Goal: Information Seeking & Learning: Learn about a topic

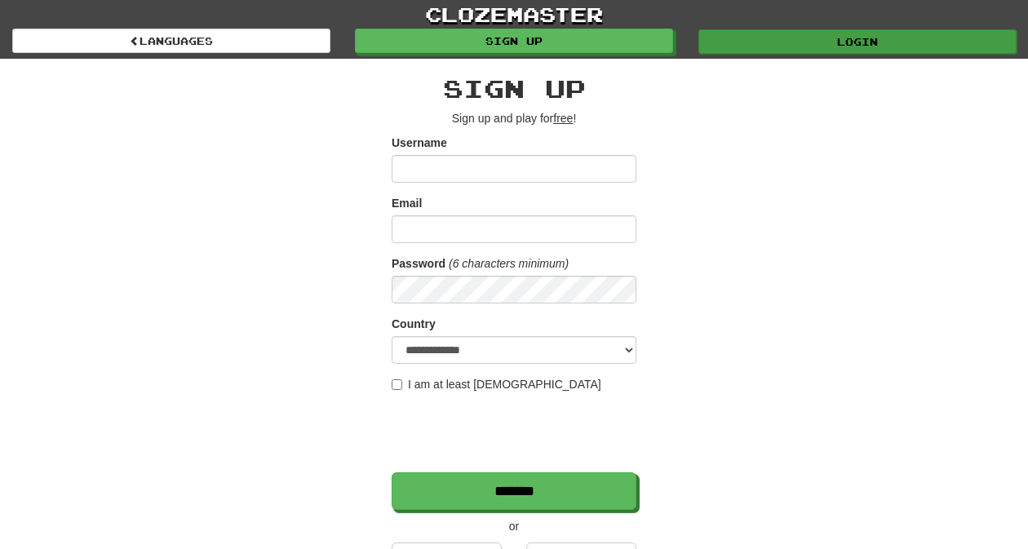
type input "*********"
click at [739, 46] on link "Login" at bounding box center [858, 41] width 318 height 24
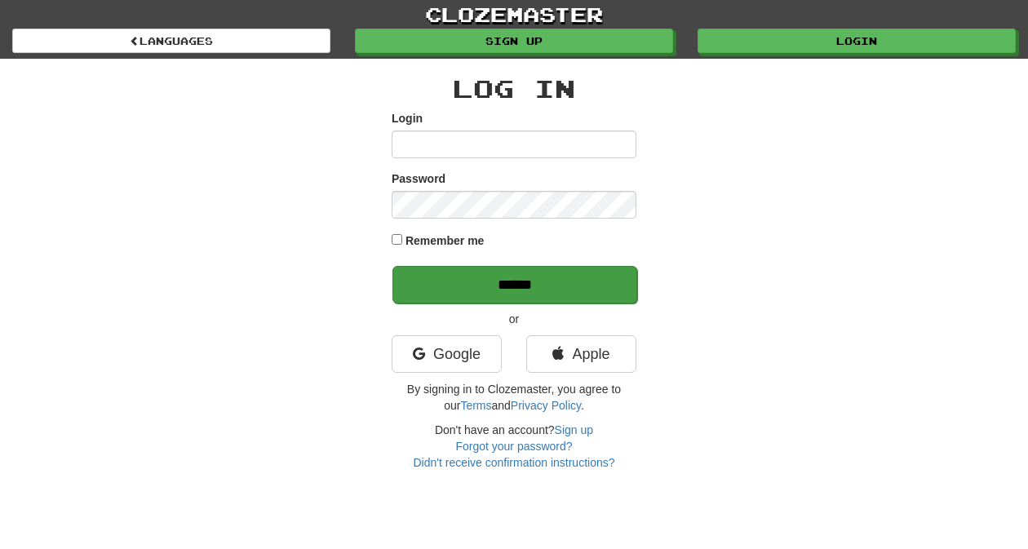
type input "*********"
click at [532, 282] on input "******" at bounding box center [515, 285] width 245 height 38
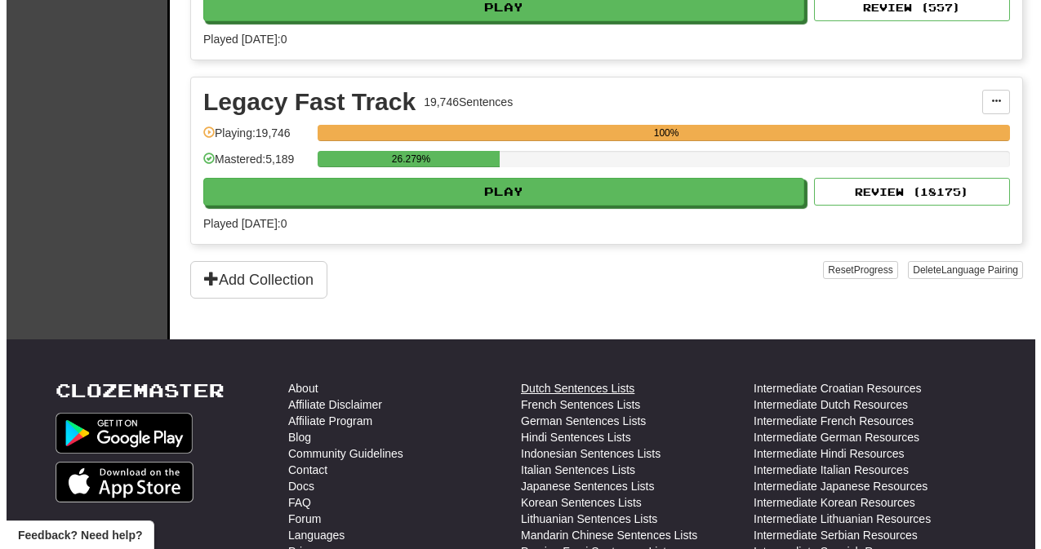
scroll to position [730, 0]
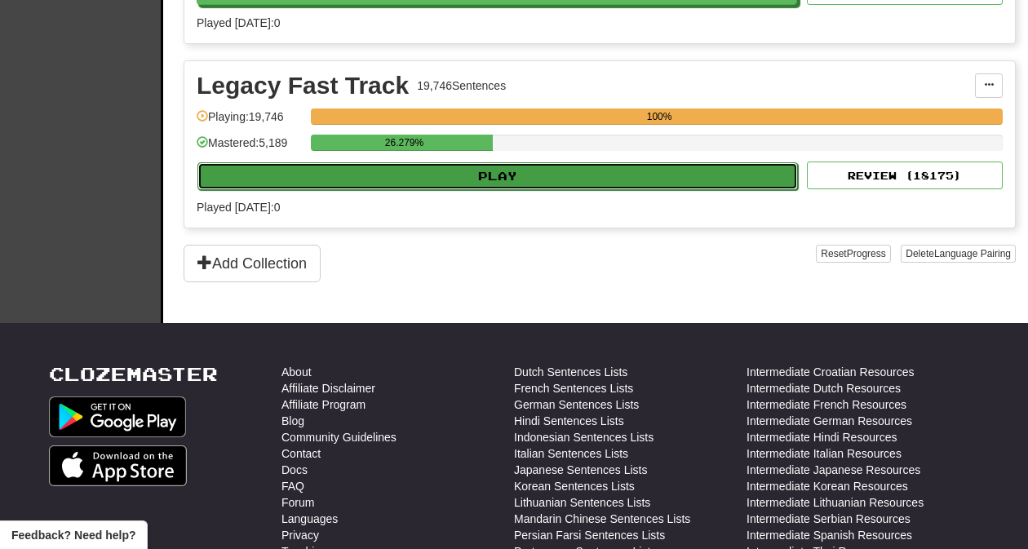
click at [443, 178] on button "Play" at bounding box center [498, 176] width 601 height 28
select select "**"
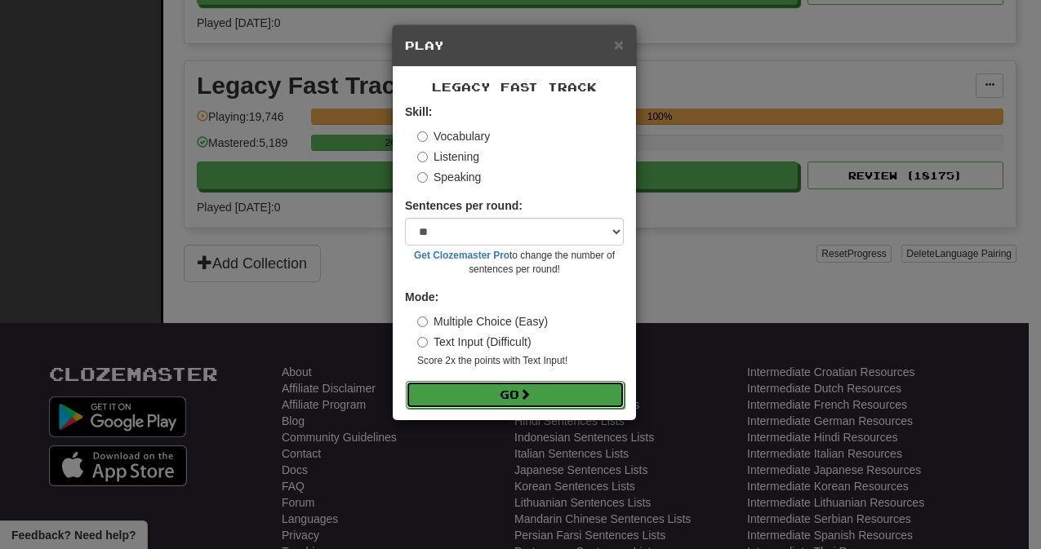
click at [493, 389] on button "Go" at bounding box center [515, 395] width 219 height 28
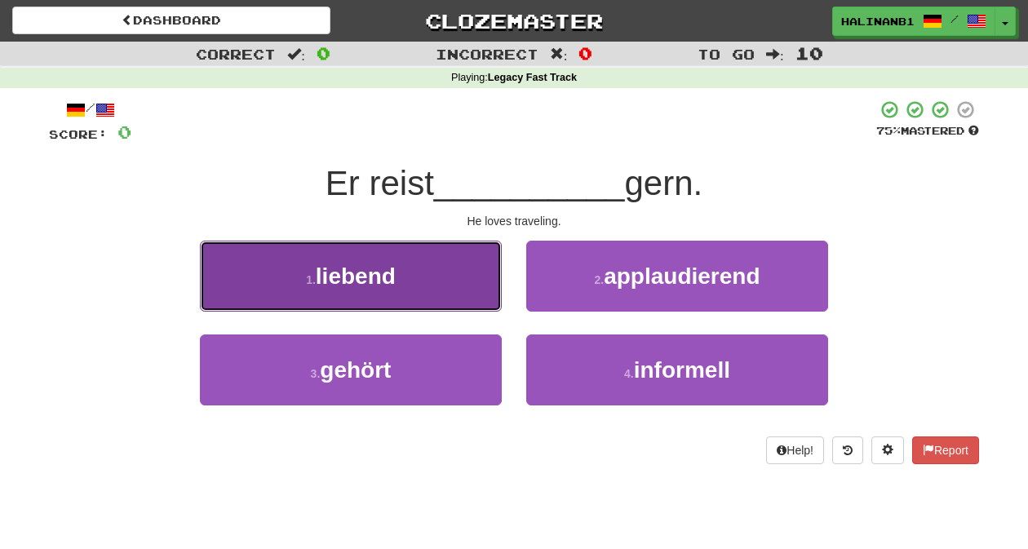
click at [491, 287] on button "1 . liebend" at bounding box center [351, 276] width 302 height 71
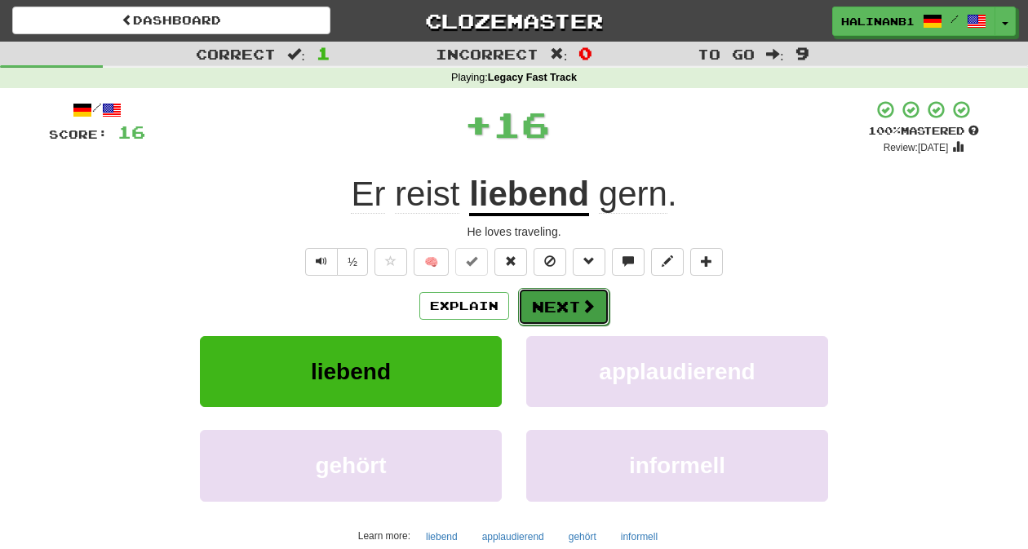
click at [558, 299] on button "Next" at bounding box center [563, 307] width 91 height 38
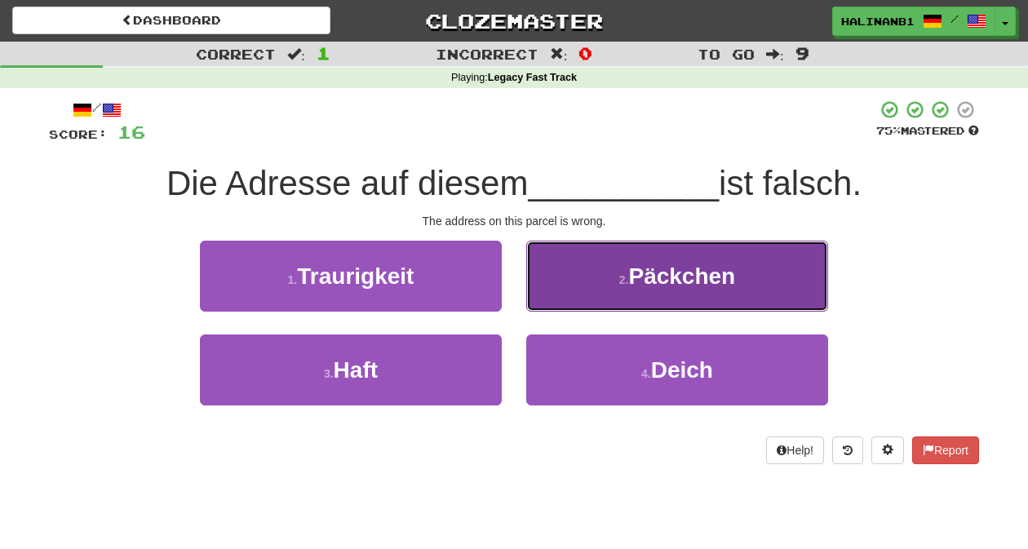
click at [559, 300] on button "2 . Päckchen" at bounding box center [677, 276] width 302 height 71
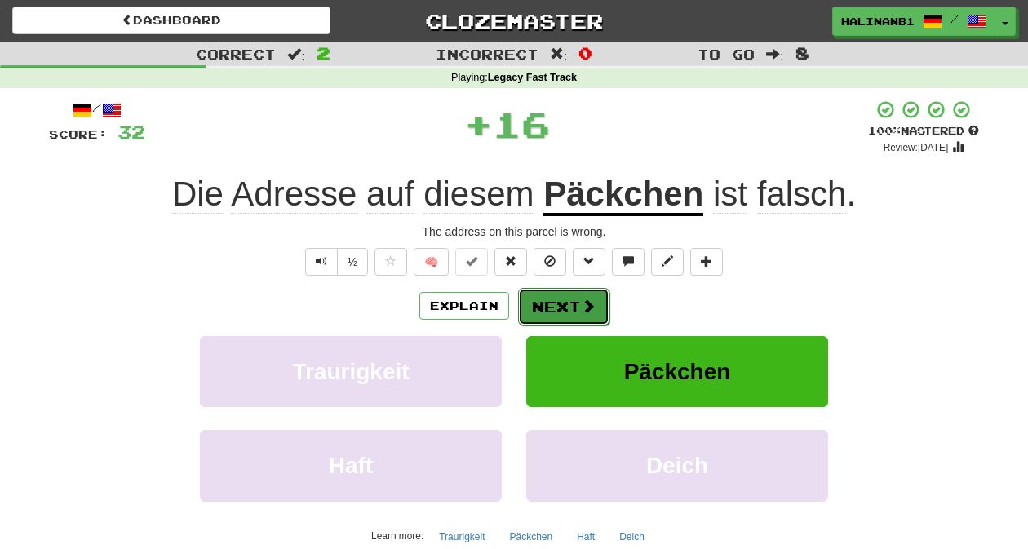
click at [559, 299] on button "Next" at bounding box center [563, 307] width 91 height 38
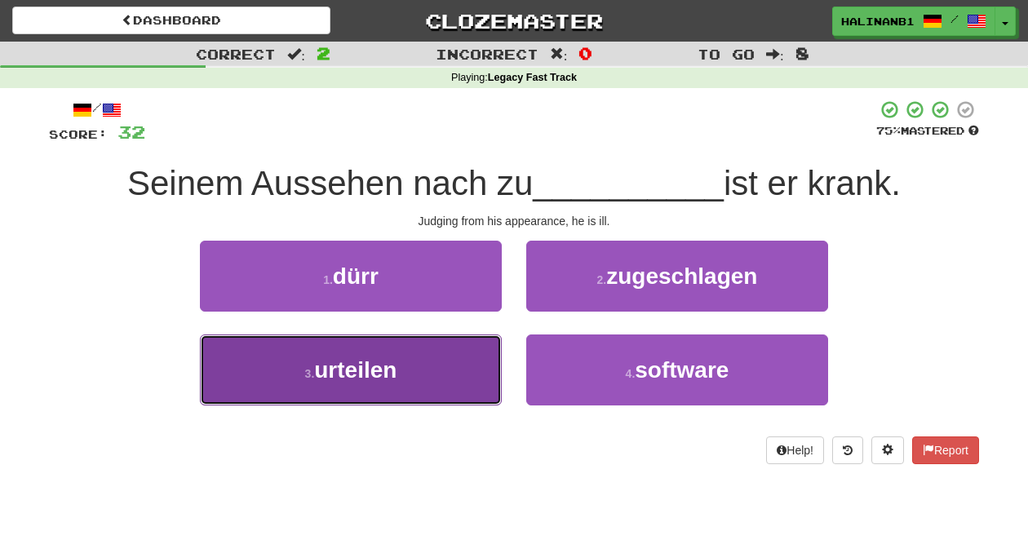
click at [468, 370] on button "3 . urteilen" at bounding box center [351, 370] width 302 height 71
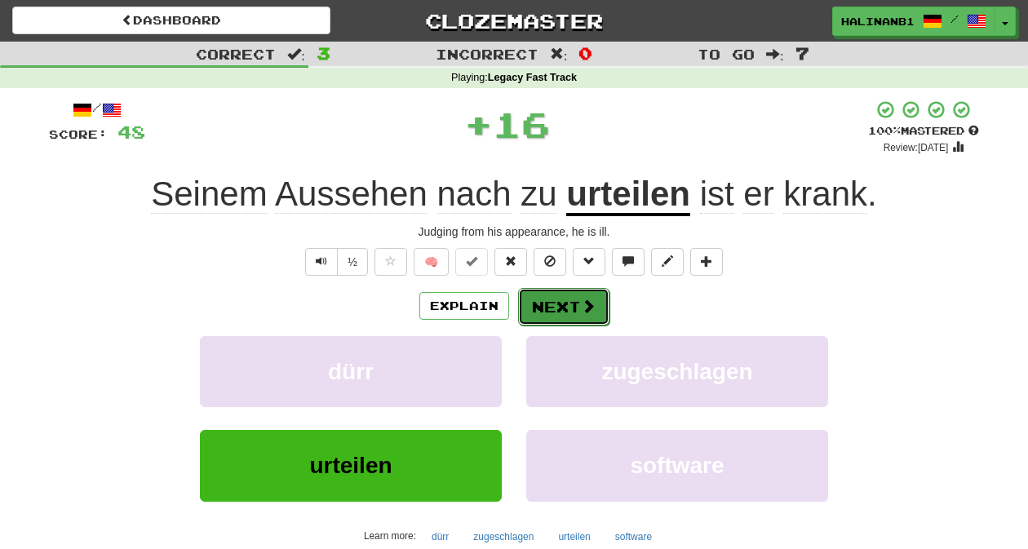
click at [557, 304] on button "Next" at bounding box center [563, 307] width 91 height 38
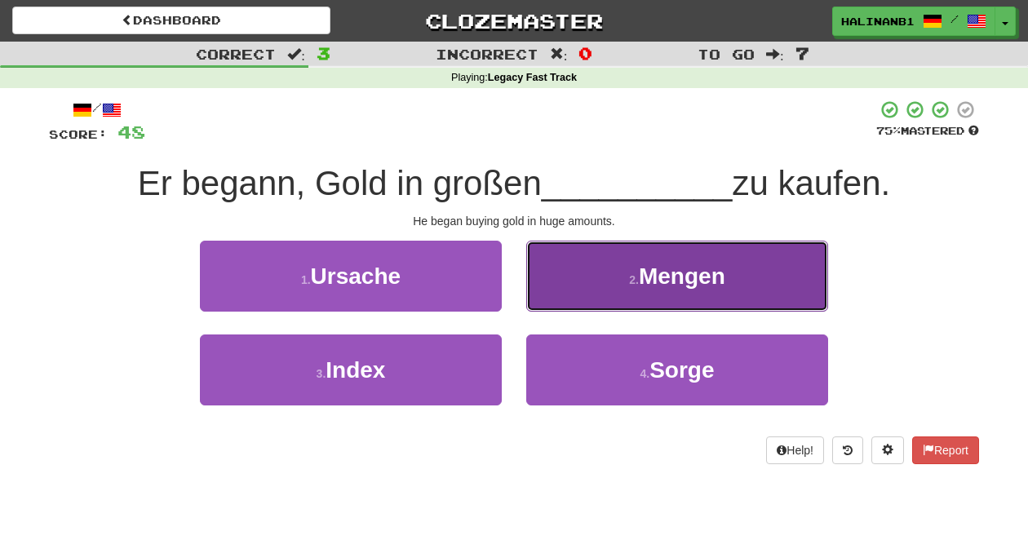
click at [577, 269] on button "2 . Mengen" at bounding box center [677, 276] width 302 height 71
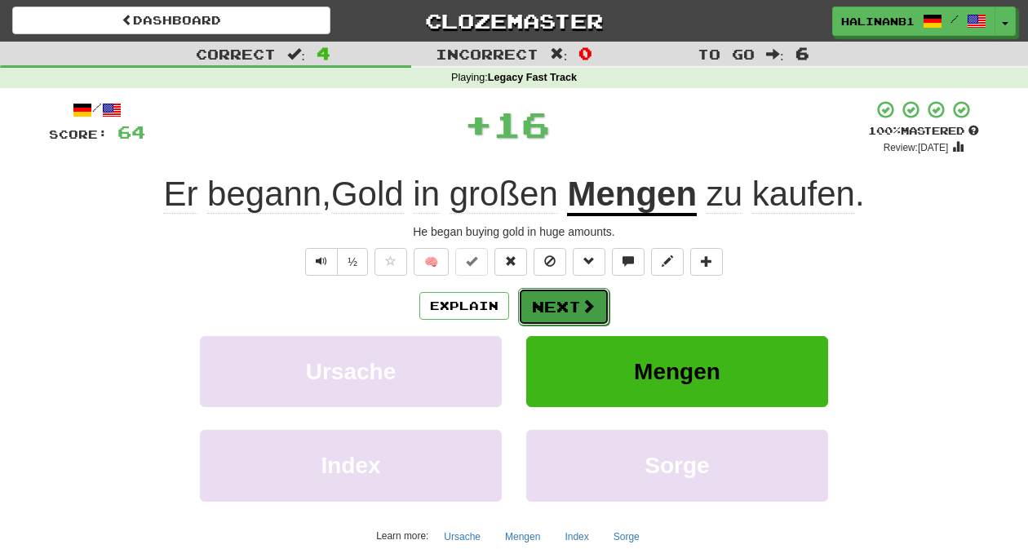
click at [561, 295] on button "Next" at bounding box center [563, 307] width 91 height 38
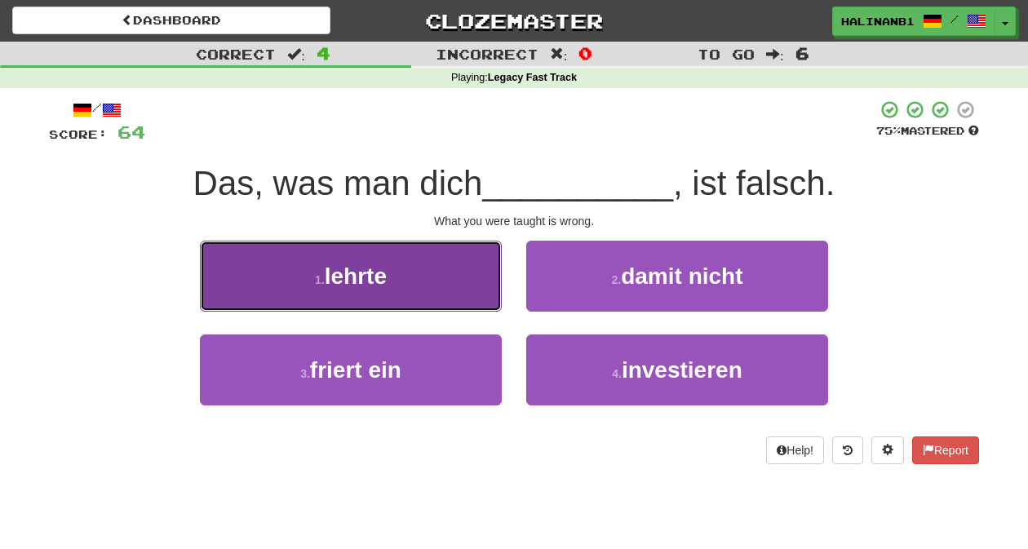
click at [486, 292] on button "1 . lehrte" at bounding box center [351, 276] width 302 height 71
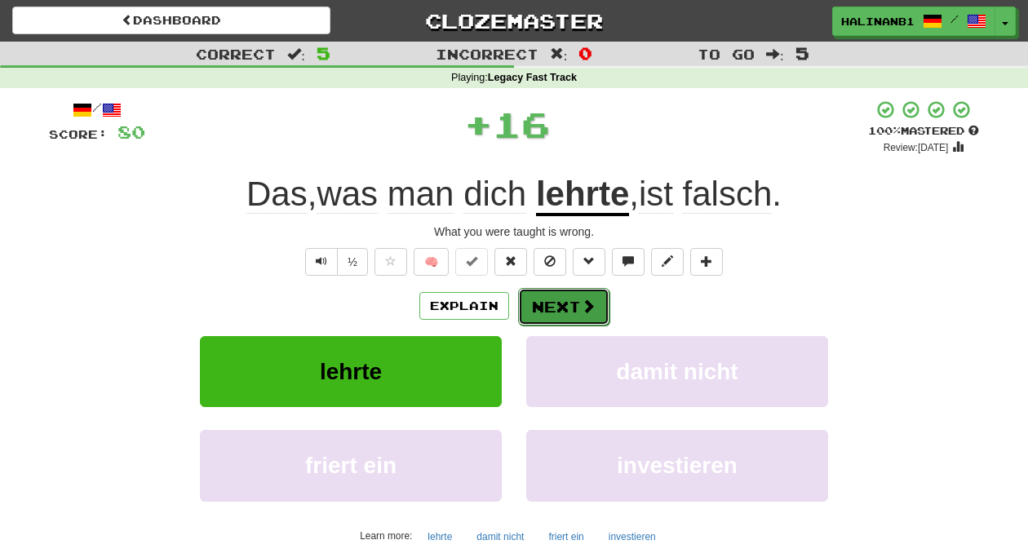
click at [574, 301] on button "Next" at bounding box center [563, 307] width 91 height 38
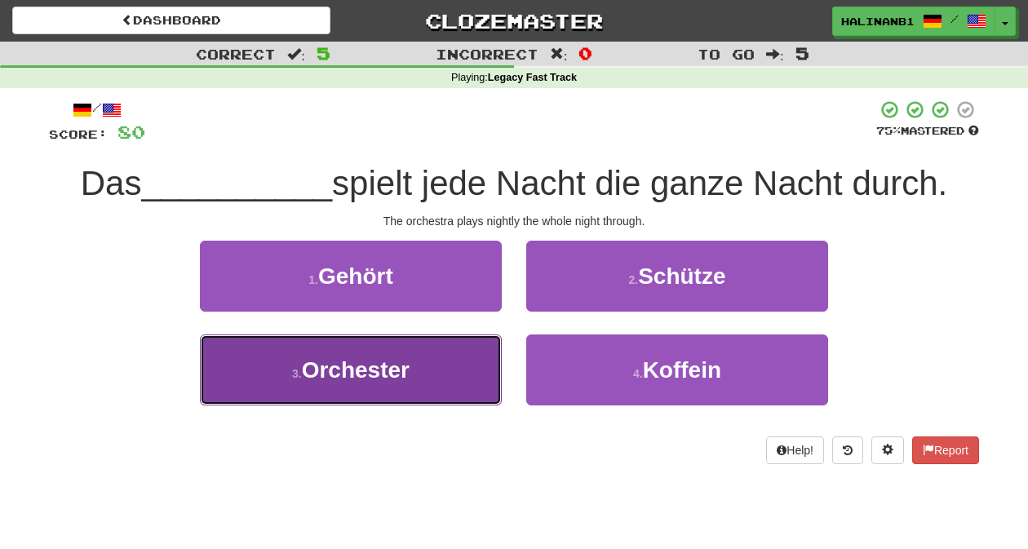
click at [469, 374] on button "3 . Orchester" at bounding box center [351, 370] width 302 height 71
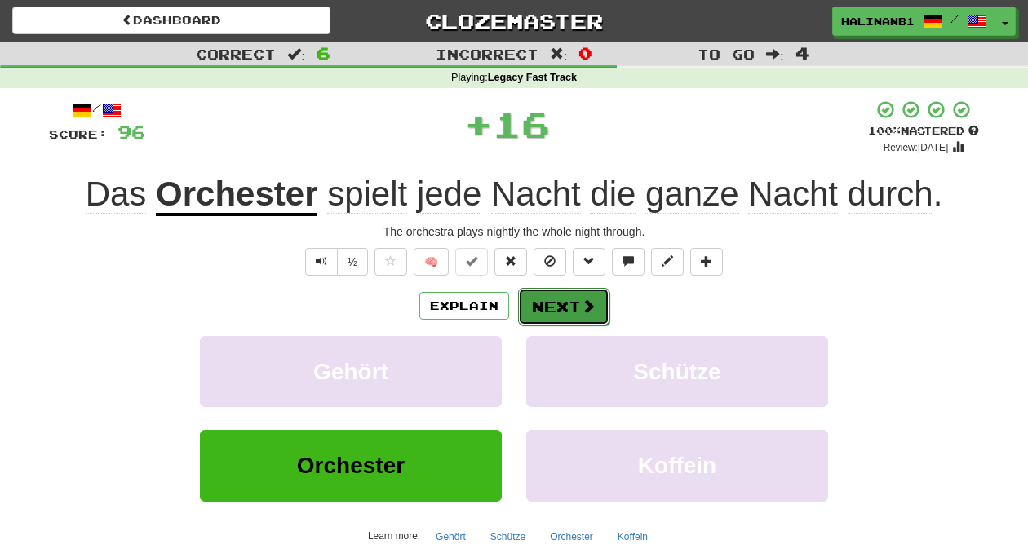
click at [569, 298] on button "Next" at bounding box center [563, 307] width 91 height 38
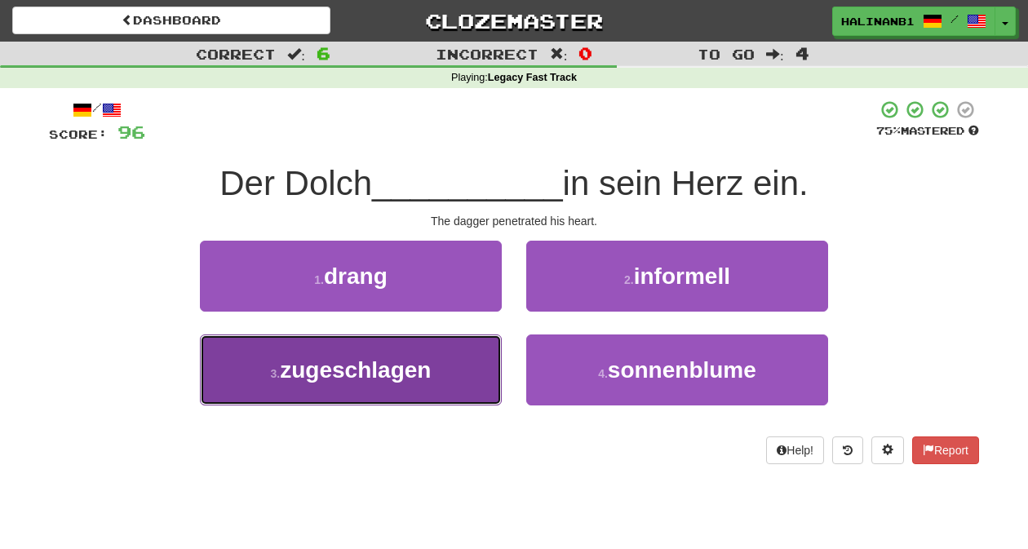
click at [473, 375] on button "3 . zugeschlagen" at bounding box center [351, 370] width 302 height 71
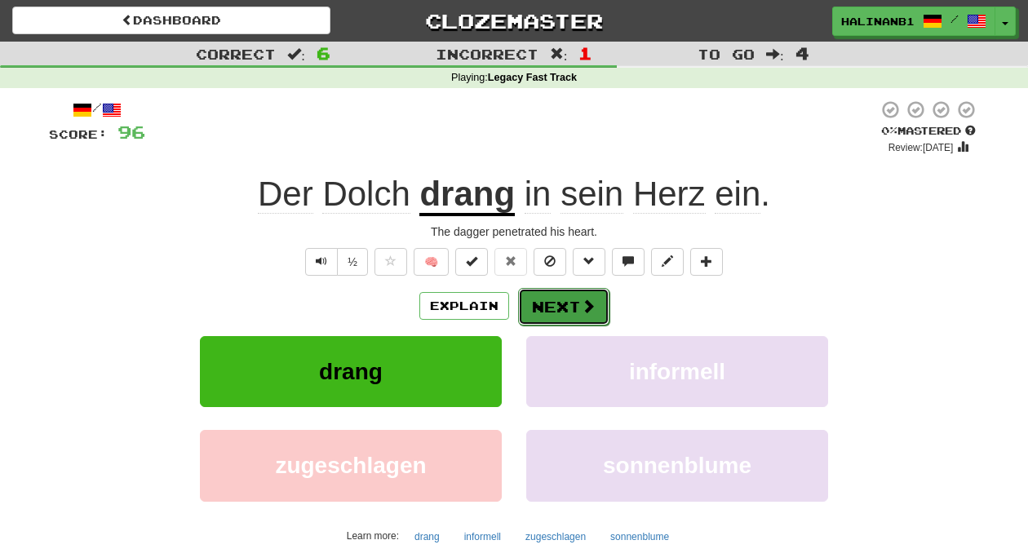
click at [557, 302] on button "Next" at bounding box center [563, 307] width 91 height 38
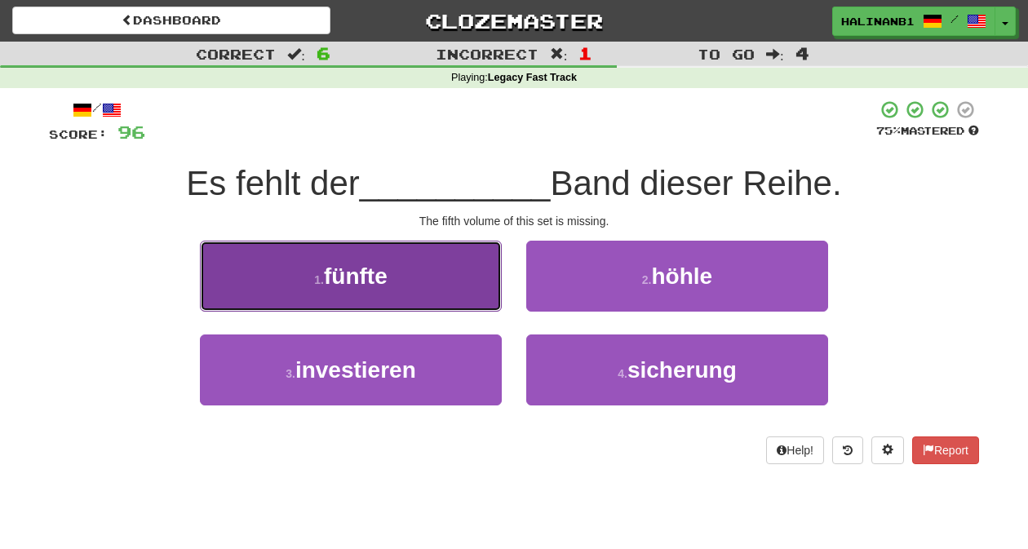
click at [418, 285] on button "1 . fünfte" at bounding box center [351, 276] width 302 height 71
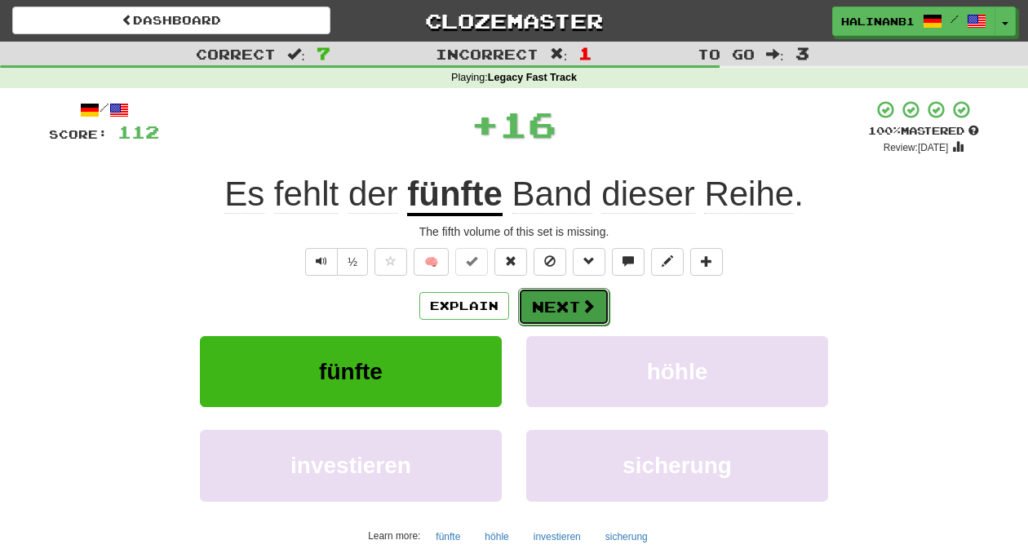
click at [564, 303] on button "Next" at bounding box center [563, 307] width 91 height 38
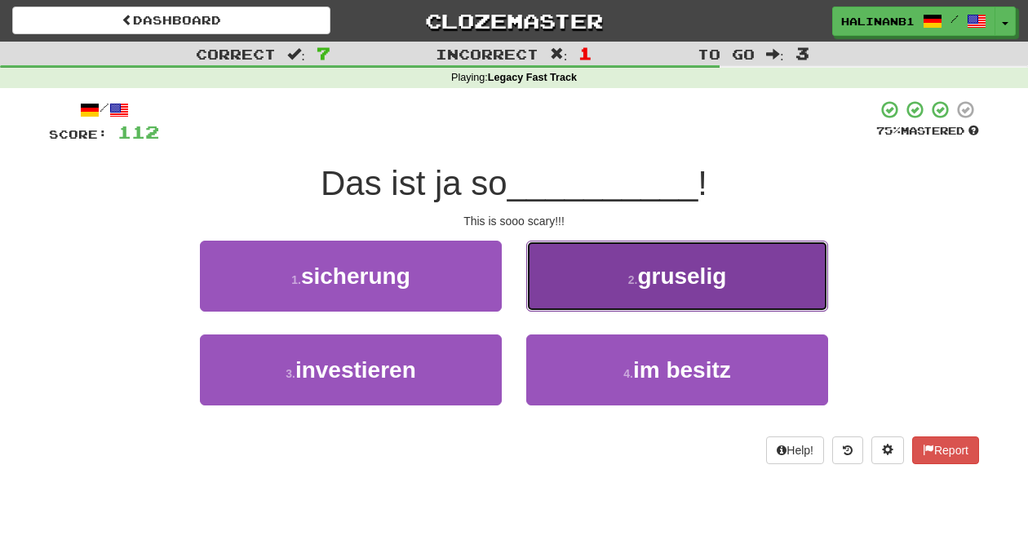
click at [563, 302] on button "2 . gruselig" at bounding box center [677, 276] width 302 height 71
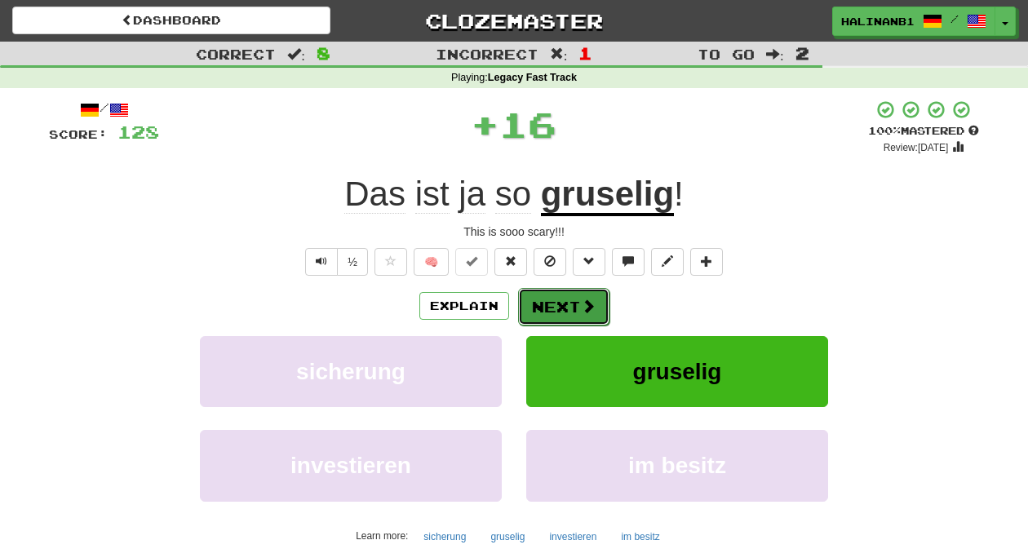
click at [563, 302] on button "Next" at bounding box center [563, 307] width 91 height 38
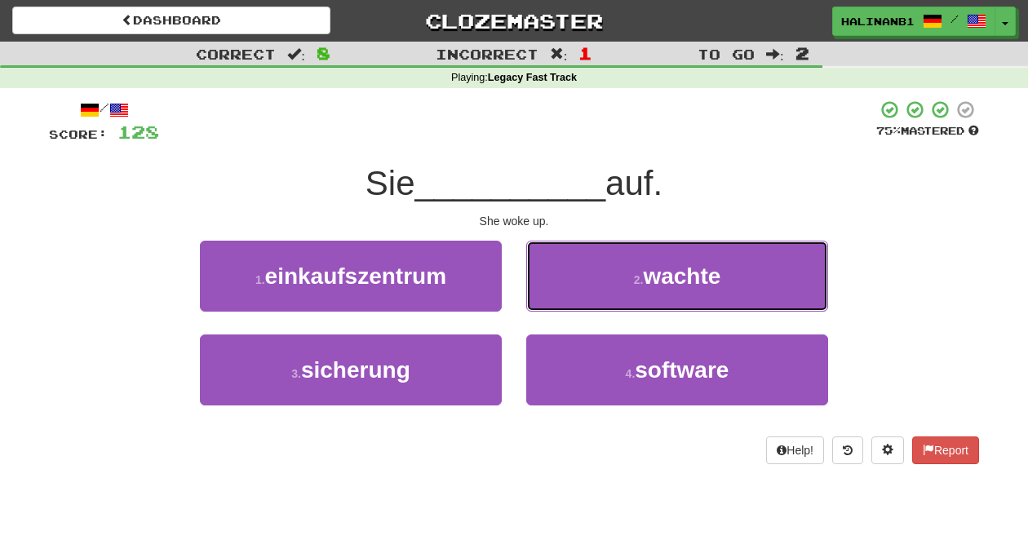
click at [563, 302] on button "2 . wachte" at bounding box center [677, 276] width 302 height 71
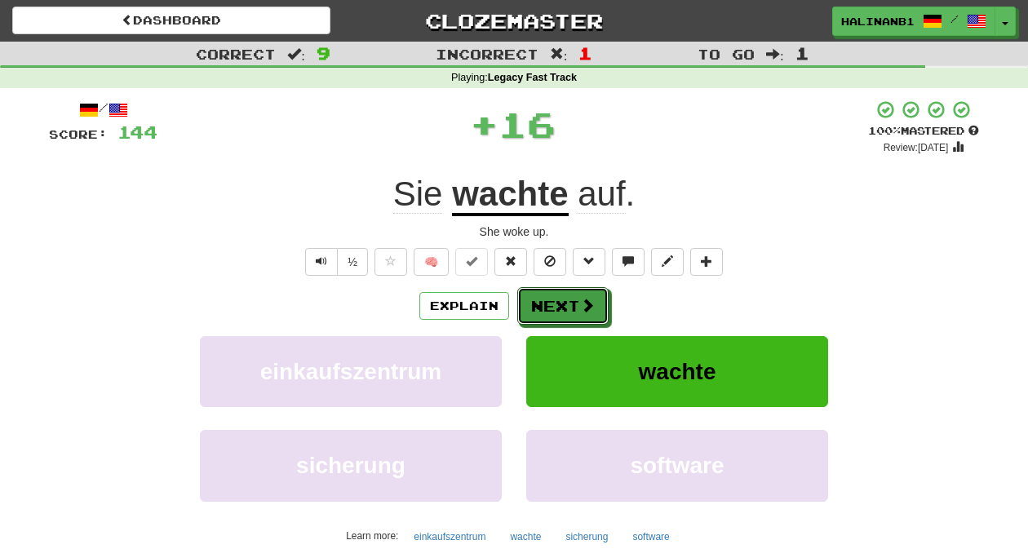
click at [563, 302] on button "Next" at bounding box center [563, 306] width 91 height 38
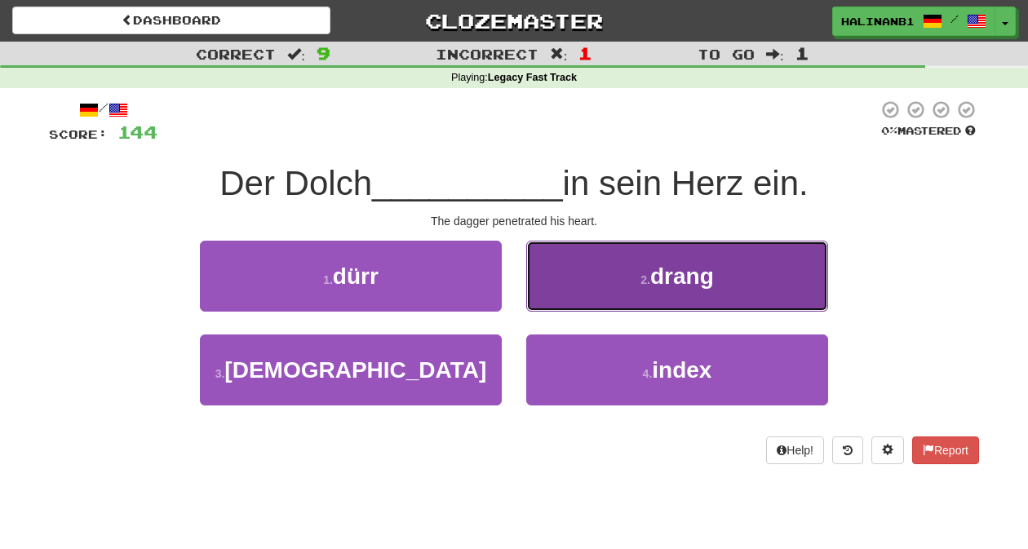
click at [571, 283] on button "2 . drang" at bounding box center [677, 276] width 302 height 71
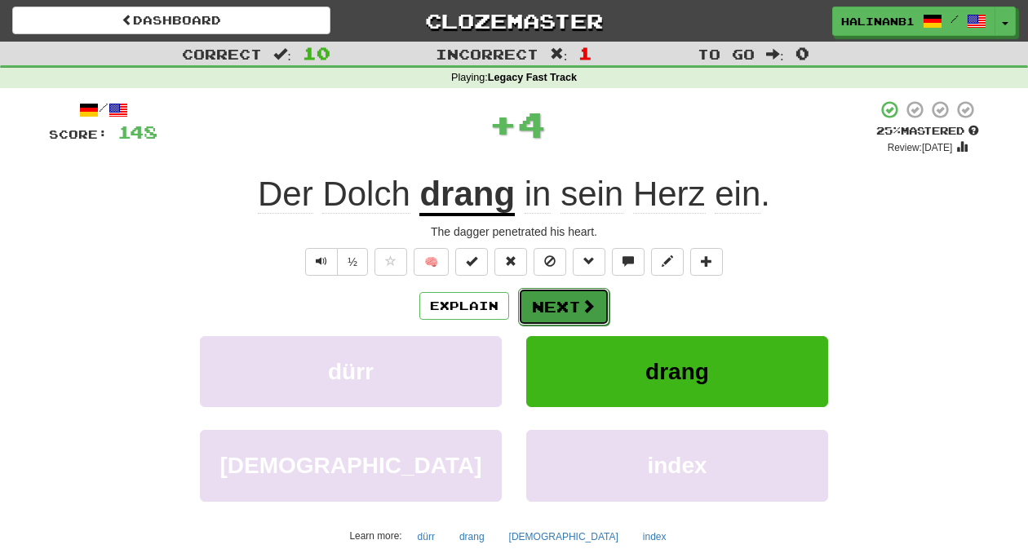
click at [553, 302] on button "Next" at bounding box center [563, 307] width 91 height 38
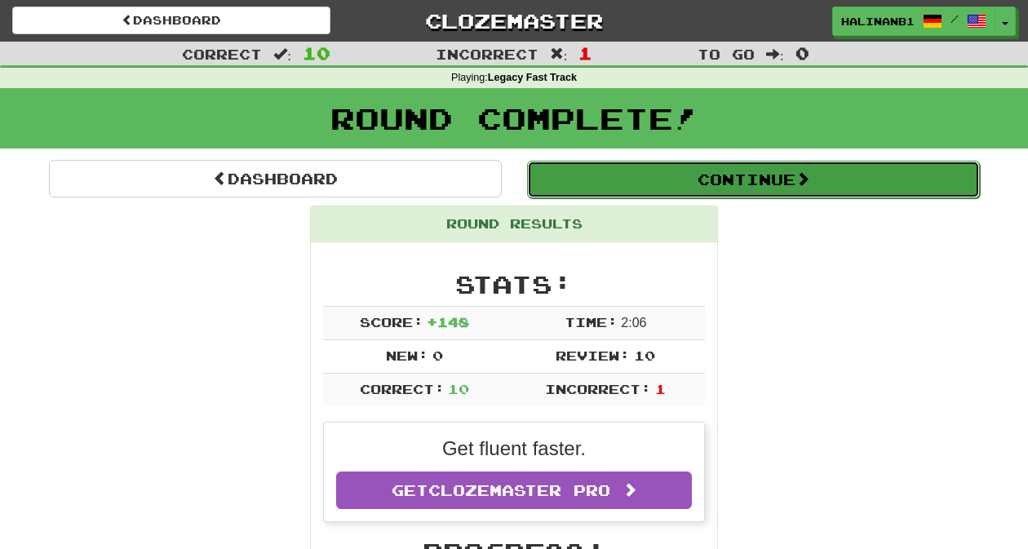
click at [615, 179] on button "Continue" at bounding box center [753, 180] width 453 height 38
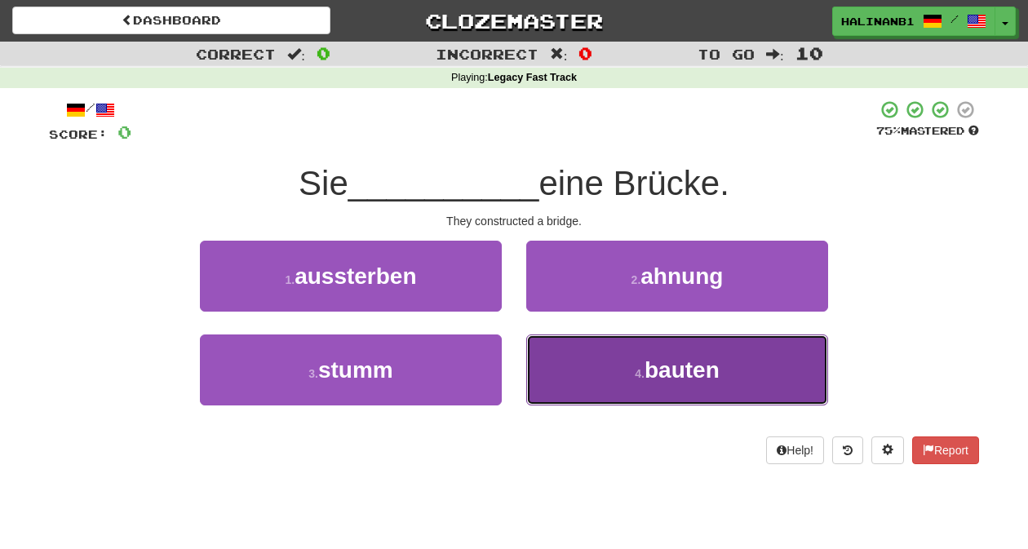
click at [590, 366] on button "4 . bauten" at bounding box center [677, 370] width 302 height 71
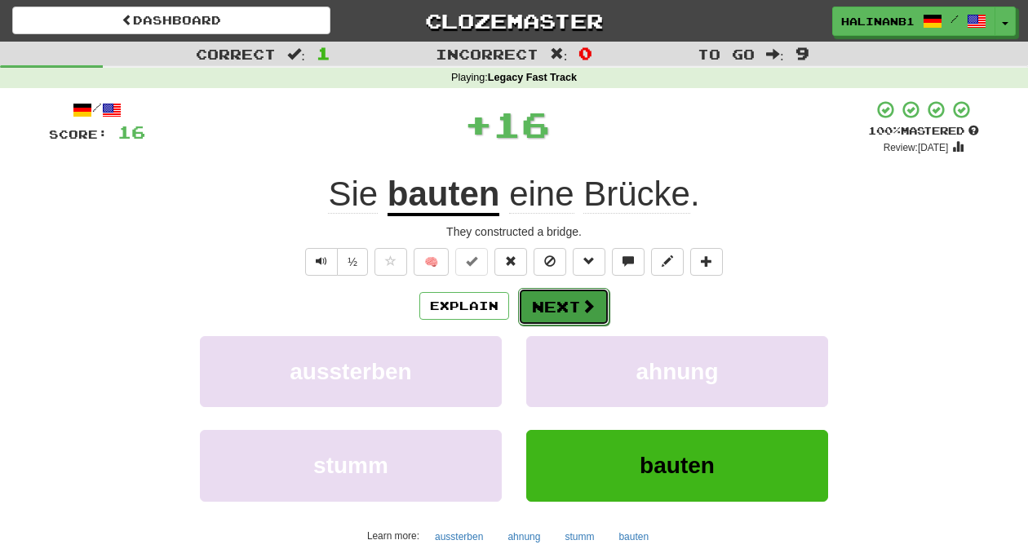
click at [571, 302] on button "Next" at bounding box center [563, 307] width 91 height 38
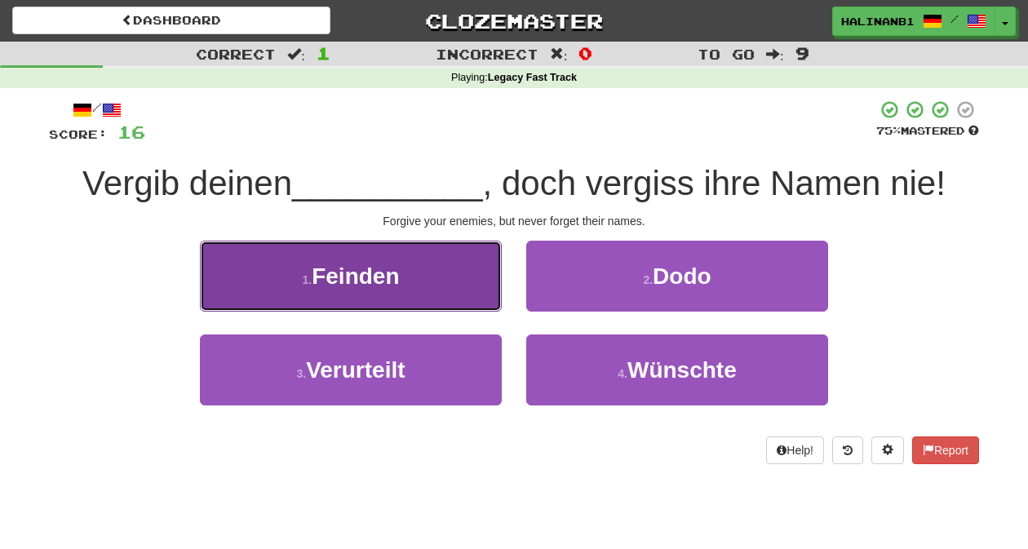
click at [464, 291] on button "1 . Feinden" at bounding box center [351, 276] width 302 height 71
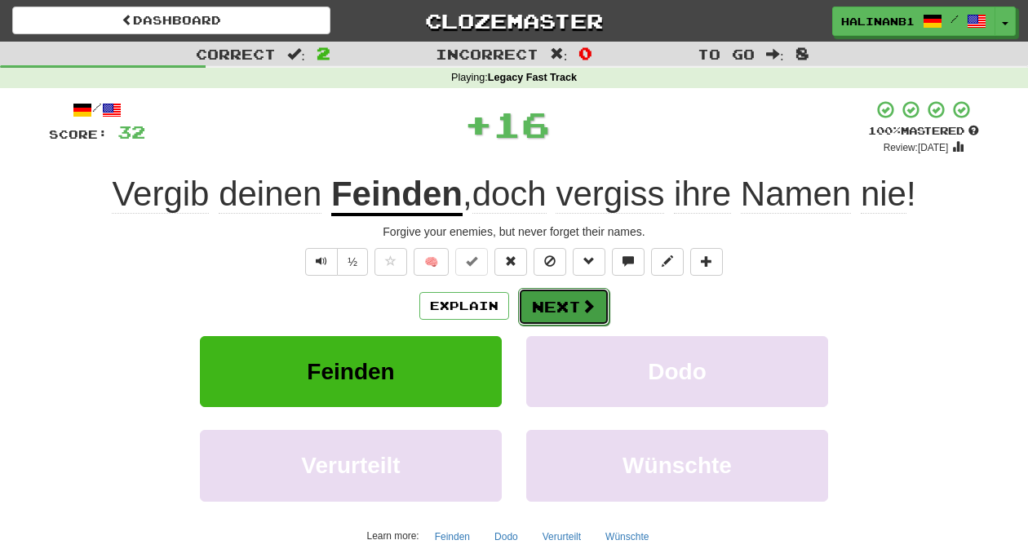
click at [561, 300] on button "Next" at bounding box center [563, 307] width 91 height 38
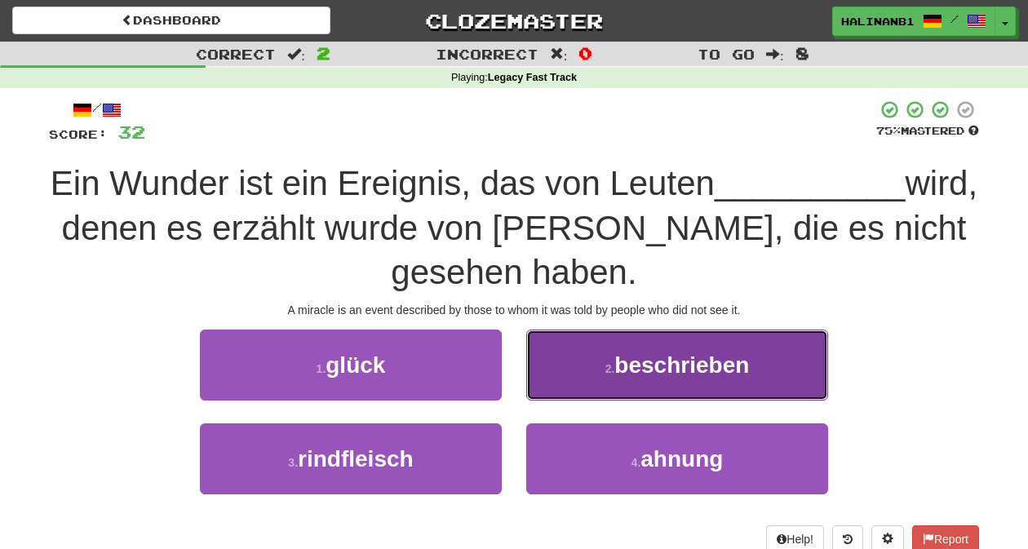
click at [556, 373] on button "2 . beschrieben" at bounding box center [677, 365] width 302 height 71
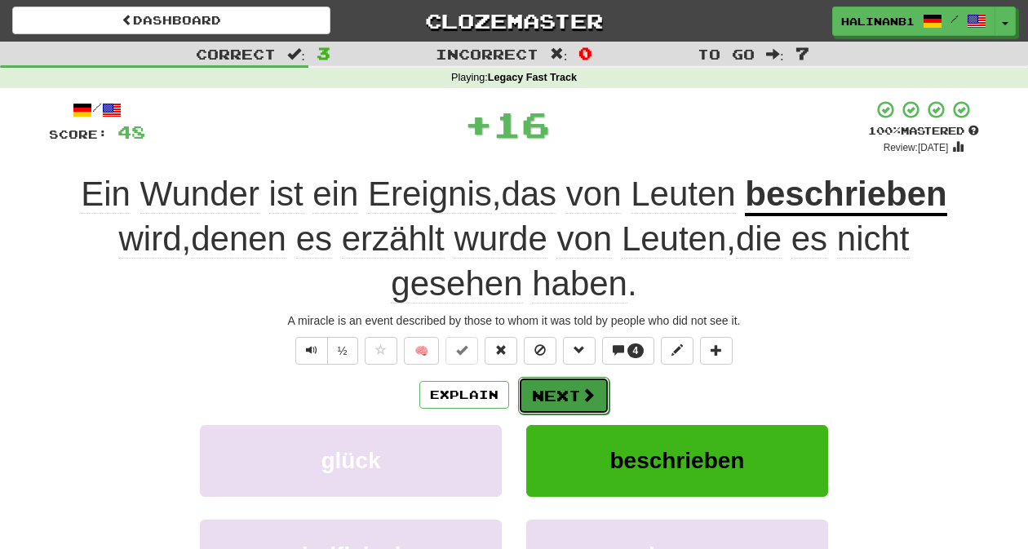
click at [555, 382] on button "Next" at bounding box center [563, 396] width 91 height 38
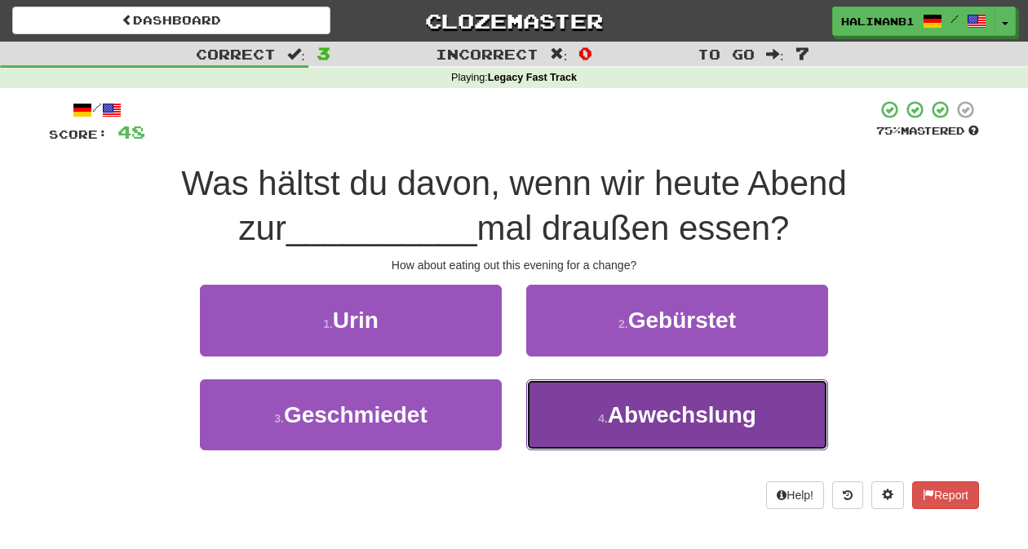
click at [548, 419] on button "4 . Abwechslung" at bounding box center [677, 415] width 302 height 71
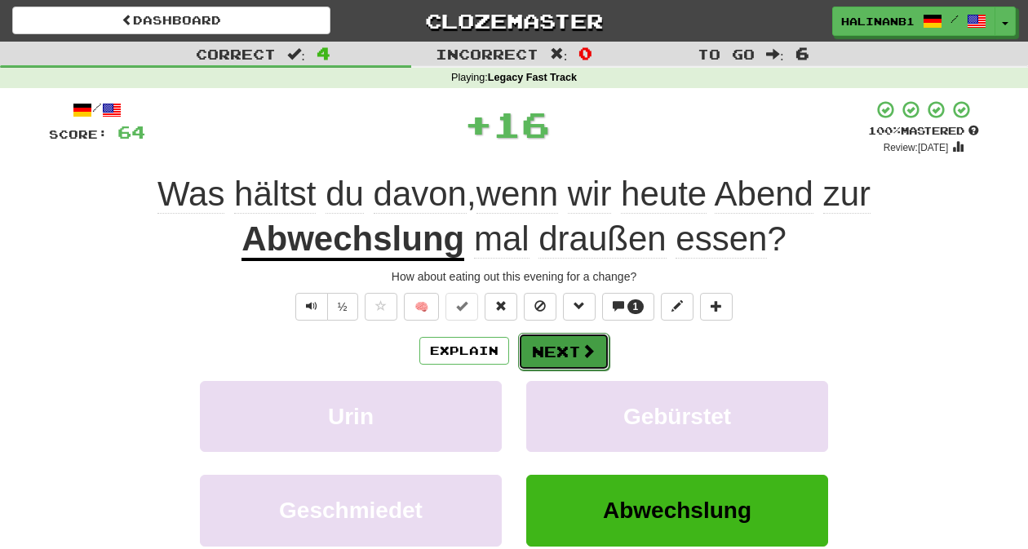
click at [566, 342] on button "Next" at bounding box center [563, 352] width 91 height 38
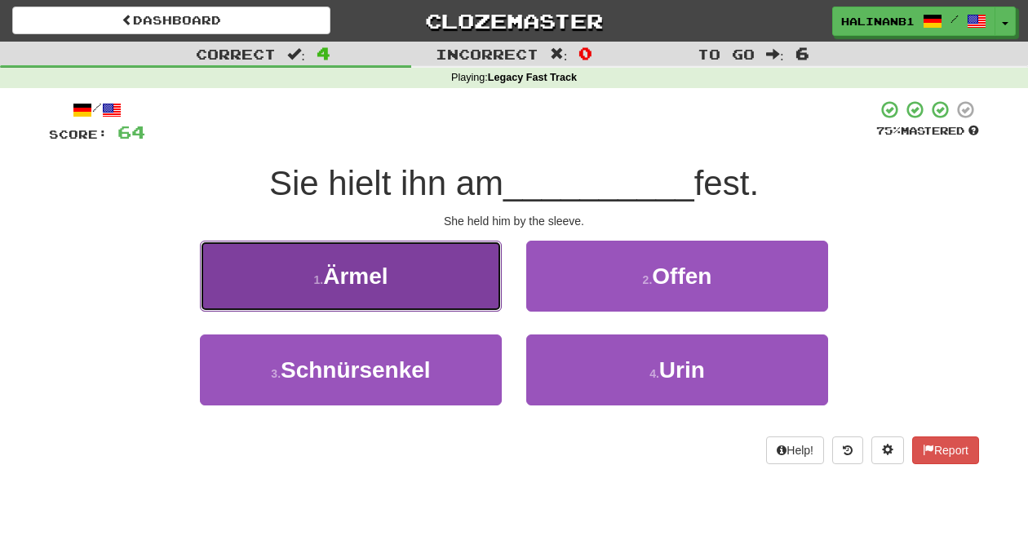
click at [471, 303] on button "1 . Ärmel" at bounding box center [351, 276] width 302 height 71
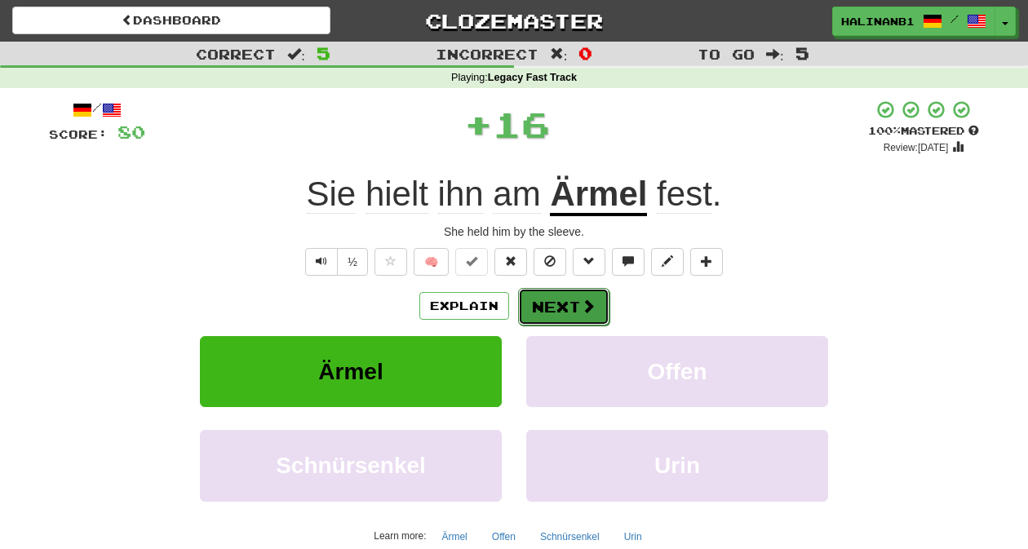
click at [556, 314] on button "Next" at bounding box center [563, 307] width 91 height 38
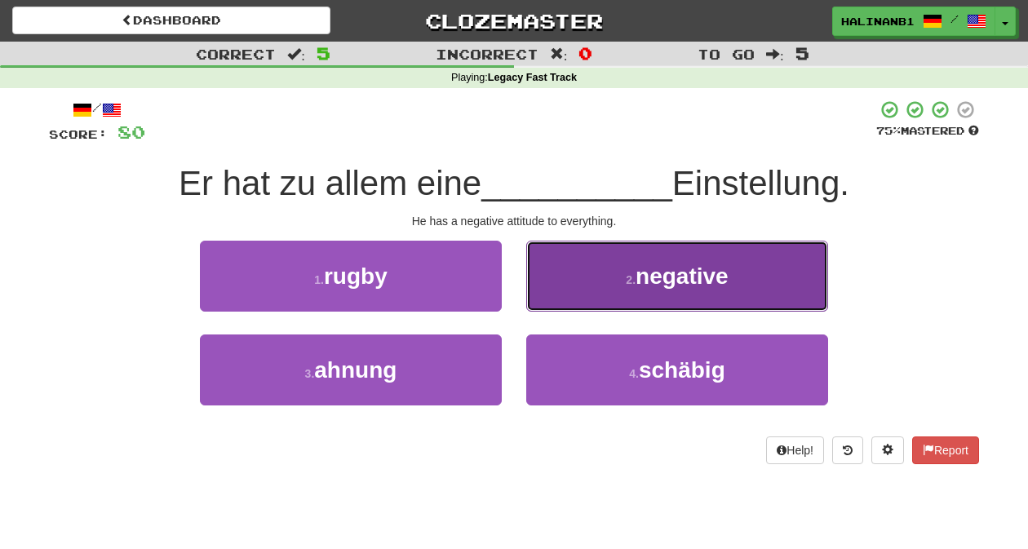
click at [568, 288] on button "2 . negative" at bounding box center [677, 276] width 302 height 71
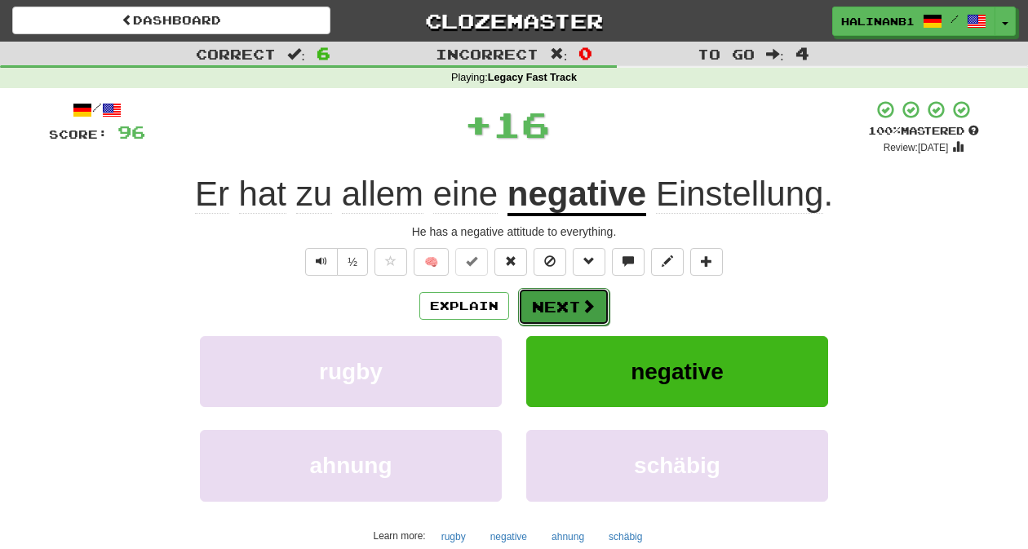
click at [548, 314] on button "Next" at bounding box center [563, 307] width 91 height 38
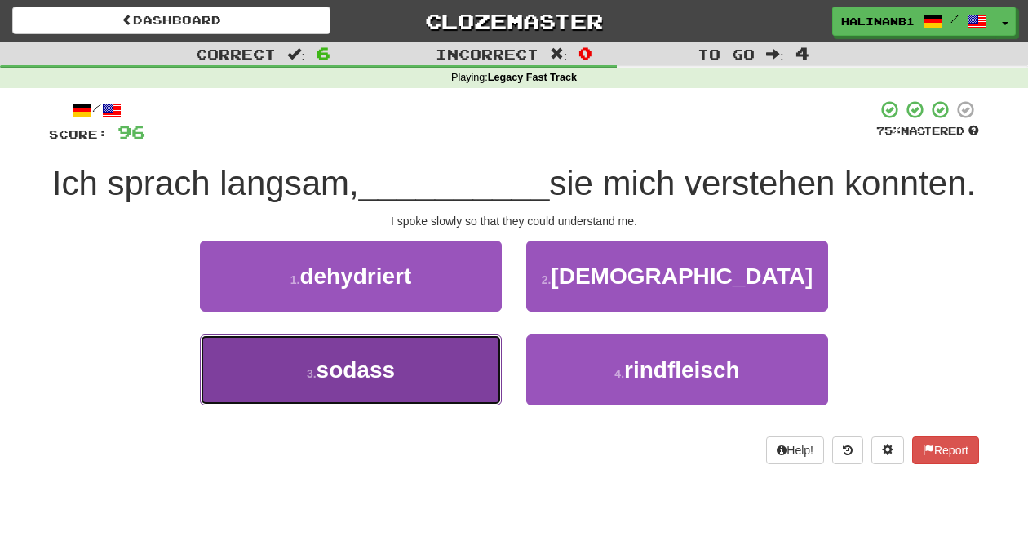
click at [460, 363] on button "3 . sodass" at bounding box center [351, 370] width 302 height 71
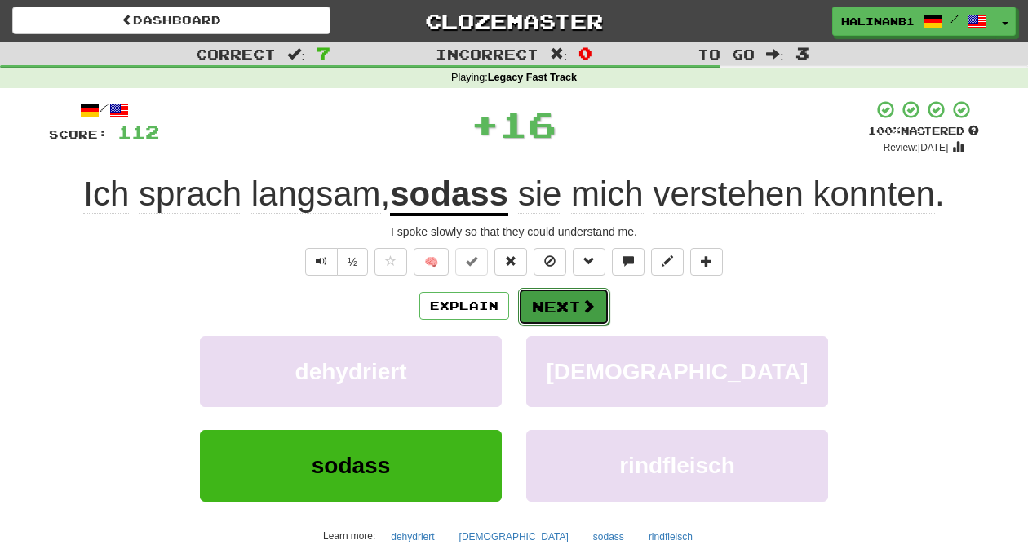
click at [551, 295] on button "Next" at bounding box center [563, 307] width 91 height 38
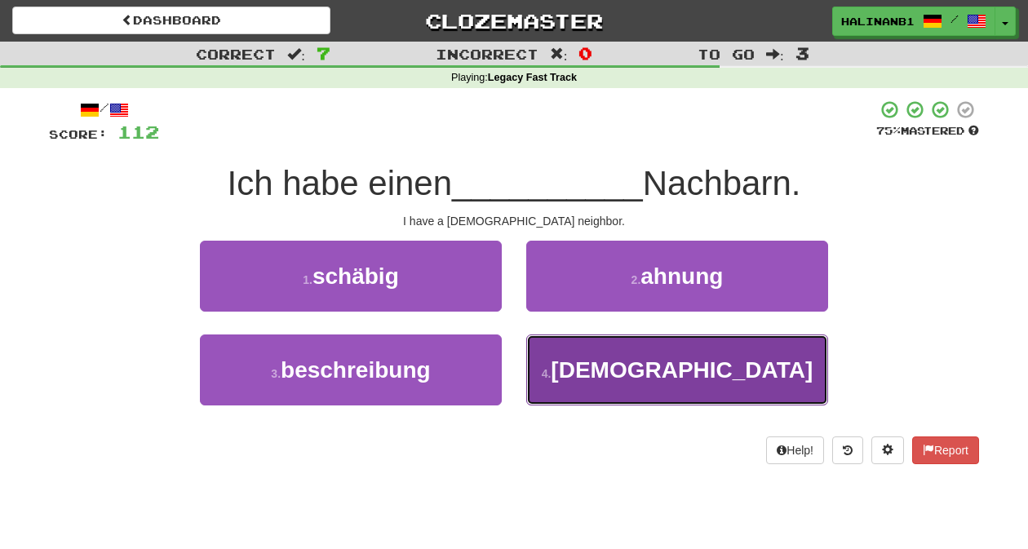
click at [544, 366] on button "4 . [DEMOGRAPHIC_DATA]" at bounding box center [677, 370] width 302 height 71
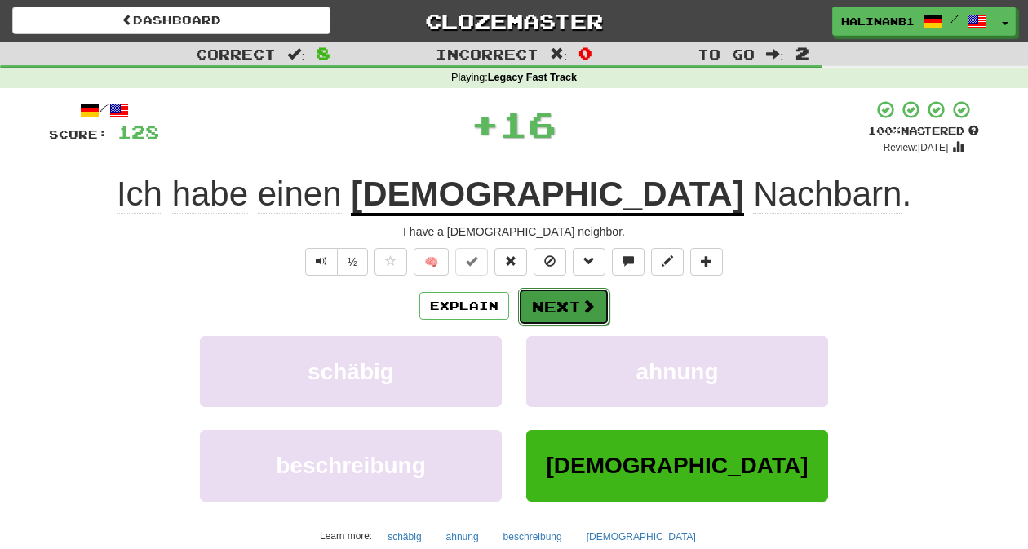
click at [545, 304] on button "Next" at bounding box center [563, 307] width 91 height 38
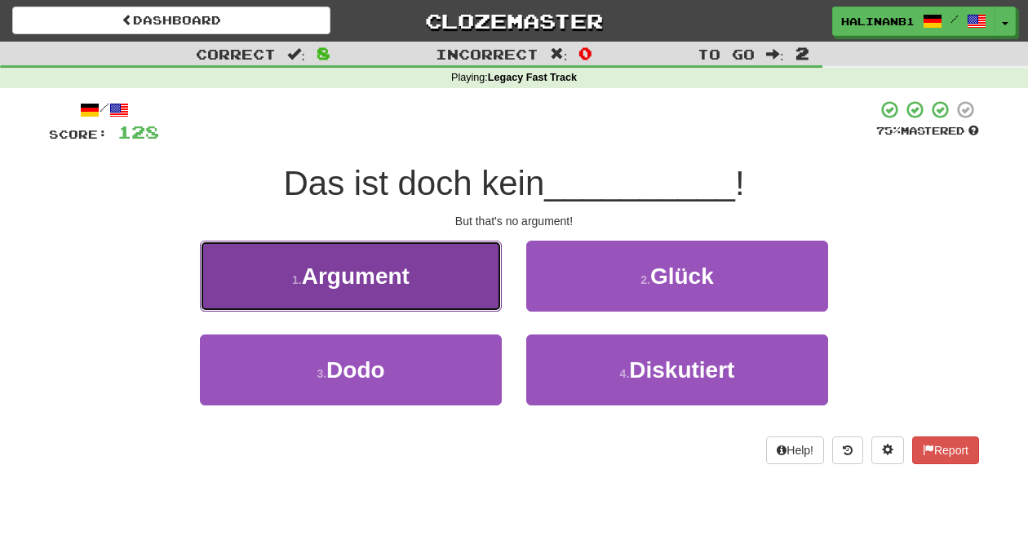
click at [451, 290] on button "1 . Argument" at bounding box center [351, 276] width 302 height 71
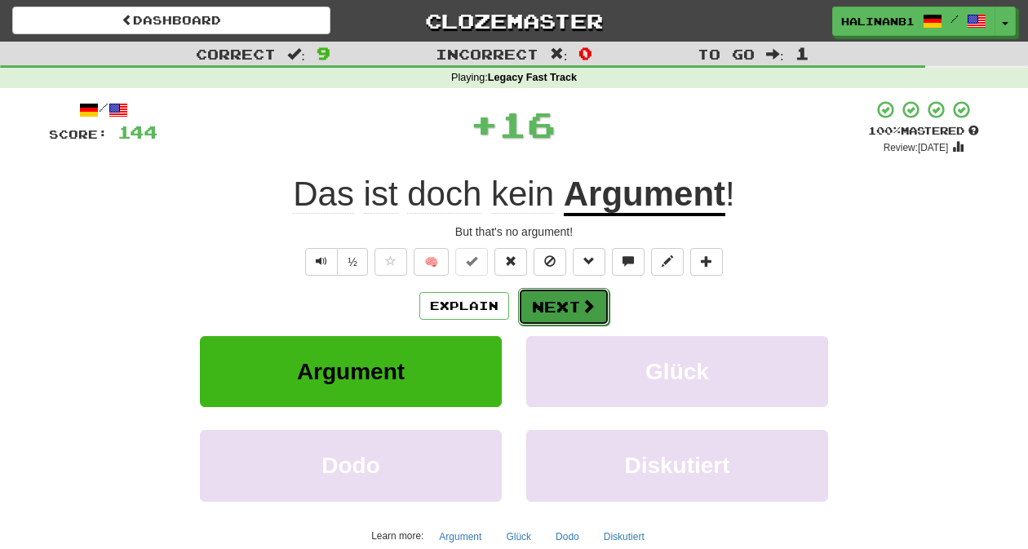
click at [556, 303] on button "Next" at bounding box center [563, 307] width 91 height 38
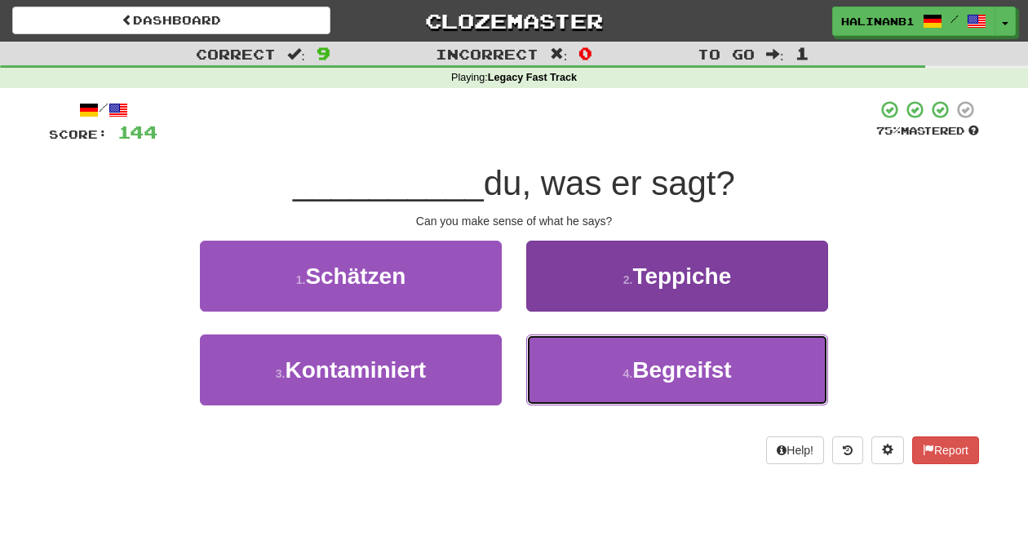
drag, startPoint x: 559, startPoint y: 365, endPoint x: 558, endPoint y: 353, distance: 11.5
click at [560, 363] on button "4 . Begreifst" at bounding box center [677, 370] width 302 height 71
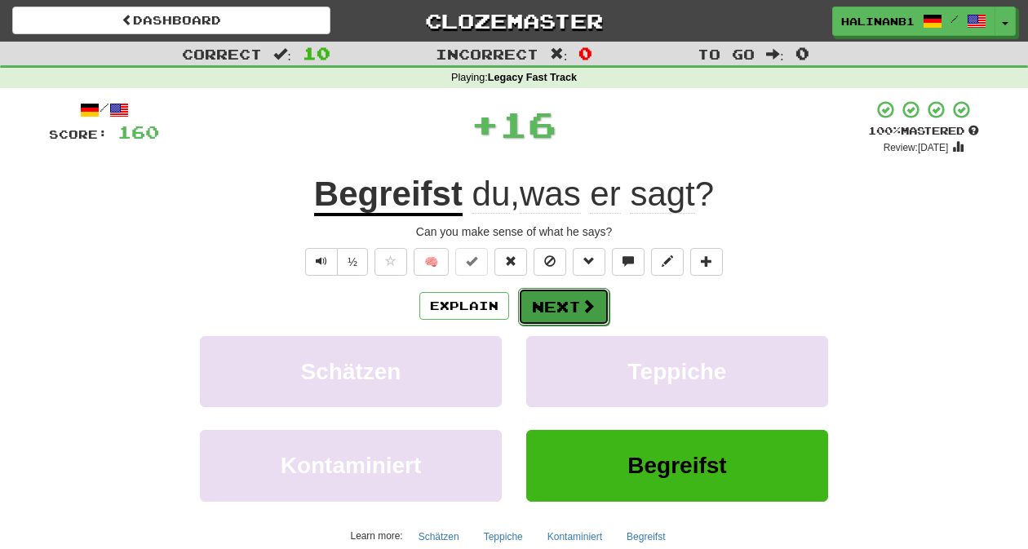
click at [556, 296] on button "Next" at bounding box center [563, 307] width 91 height 38
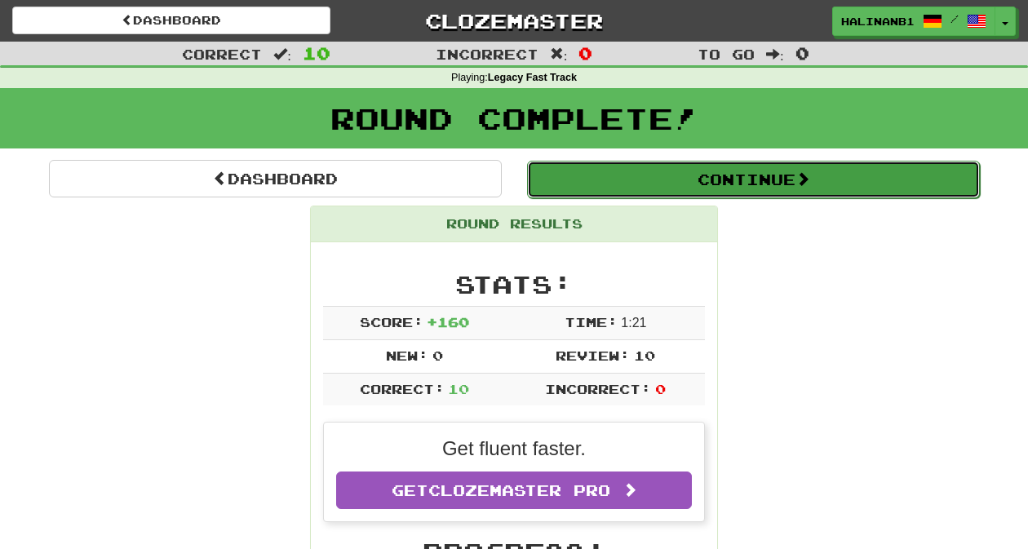
click at [568, 185] on button "Continue" at bounding box center [753, 180] width 453 height 38
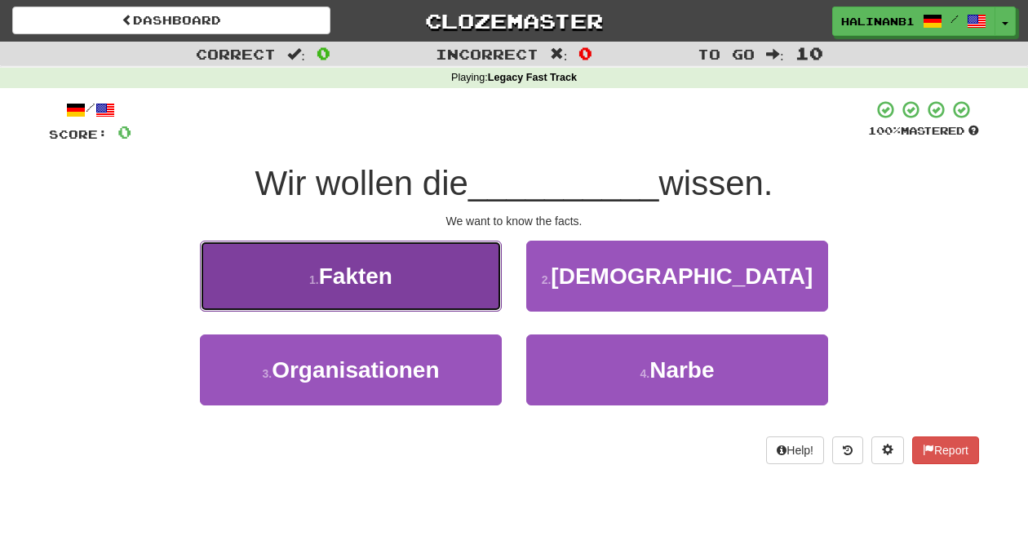
click at [443, 295] on button "1 . Fakten" at bounding box center [351, 276] width 302 height 71
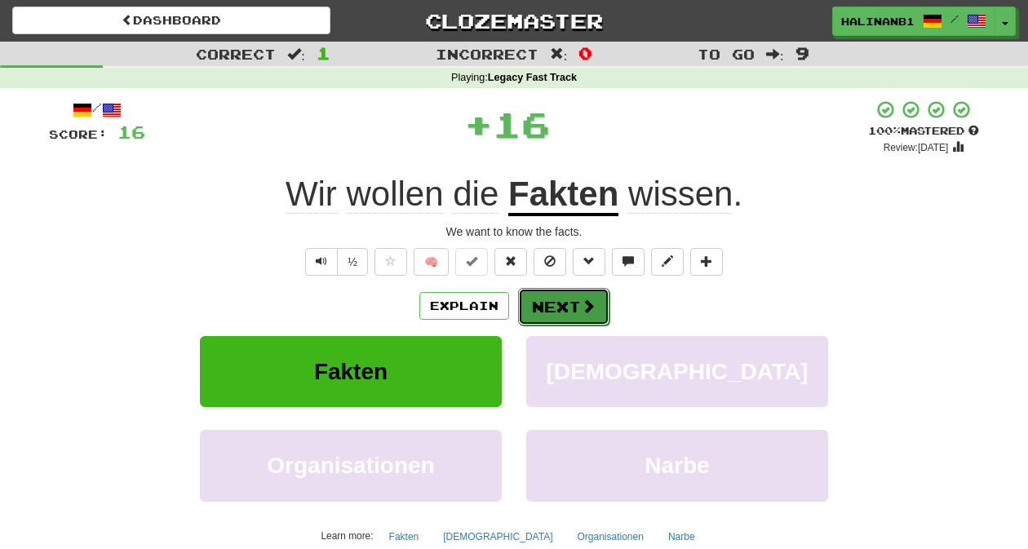
click at [589, 309] on span at bounding box center [588, 306] width 15 height 15
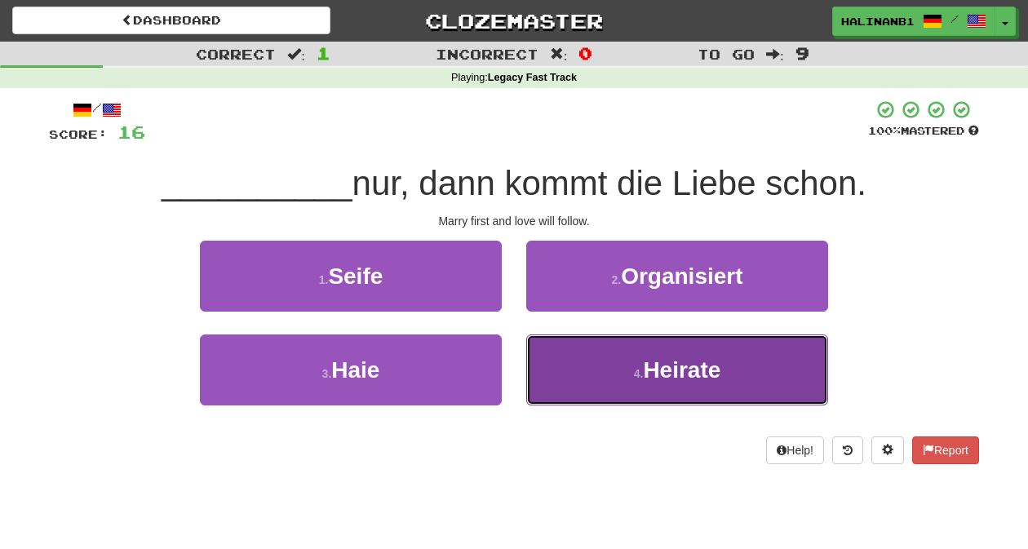
click at [582, 371] on button "4 . Heirate" at bounding box center [677, 370] width 302 height 71
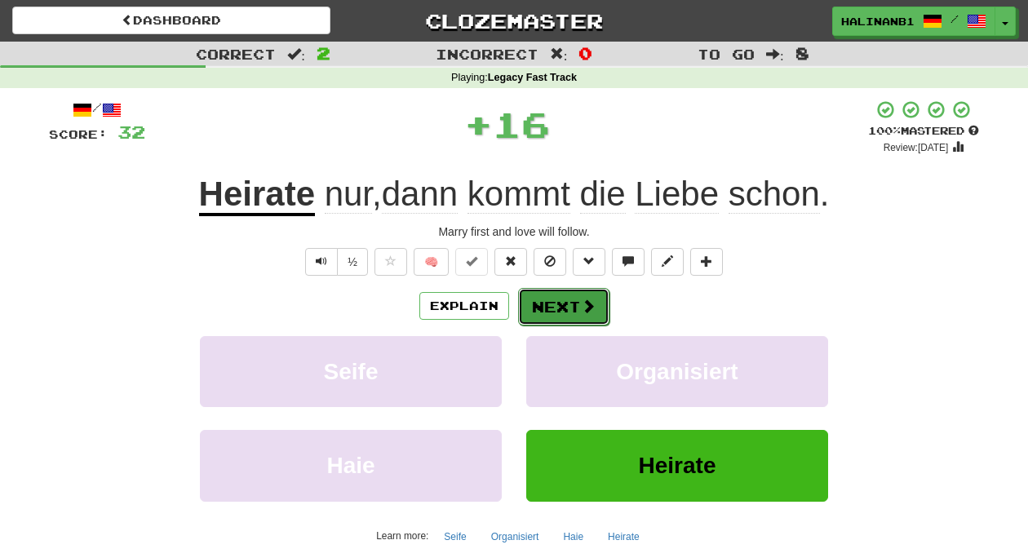
click at [579, 308] on button "Next" at bounding box center [563, 307] width 91 height 38
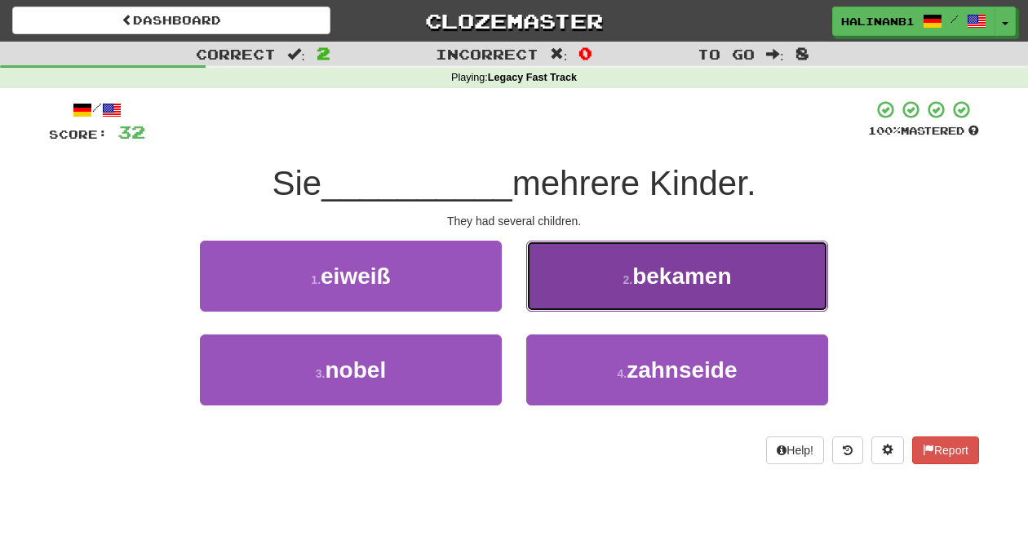
click at [561, 276] on button "2 . bekamen" at bounding box center [677, 276] width 302 height 71
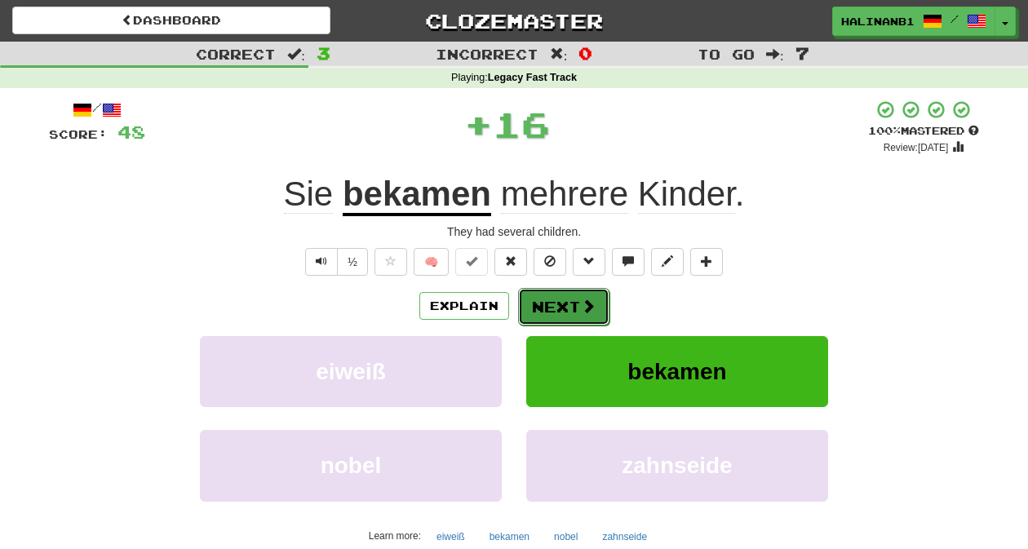
click at [561, 300] on button "Next" at bounding box center [563, 307] width 91 height 38
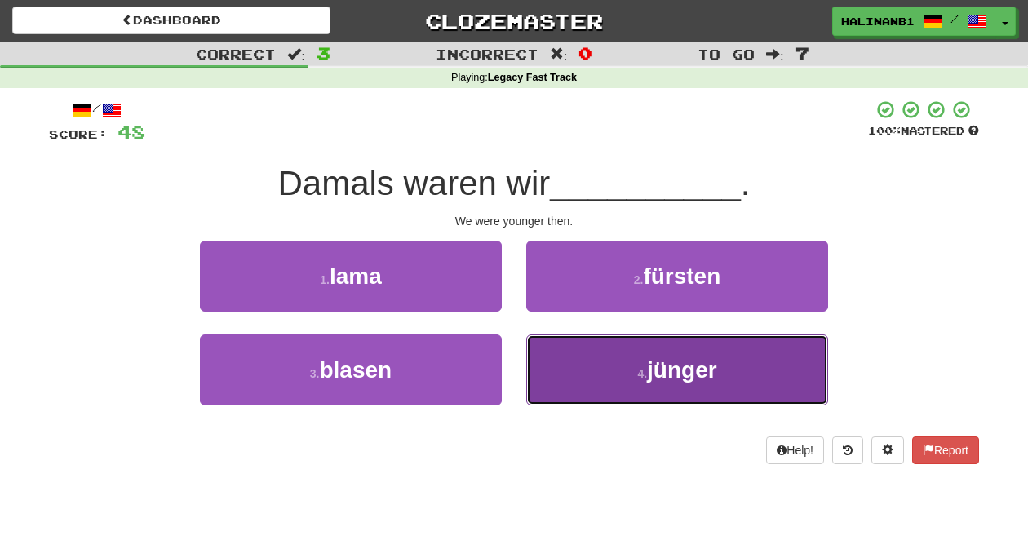
click at [589, 366] on button "4 . jünger" at bounding box center [677, 370] width 302 height 71
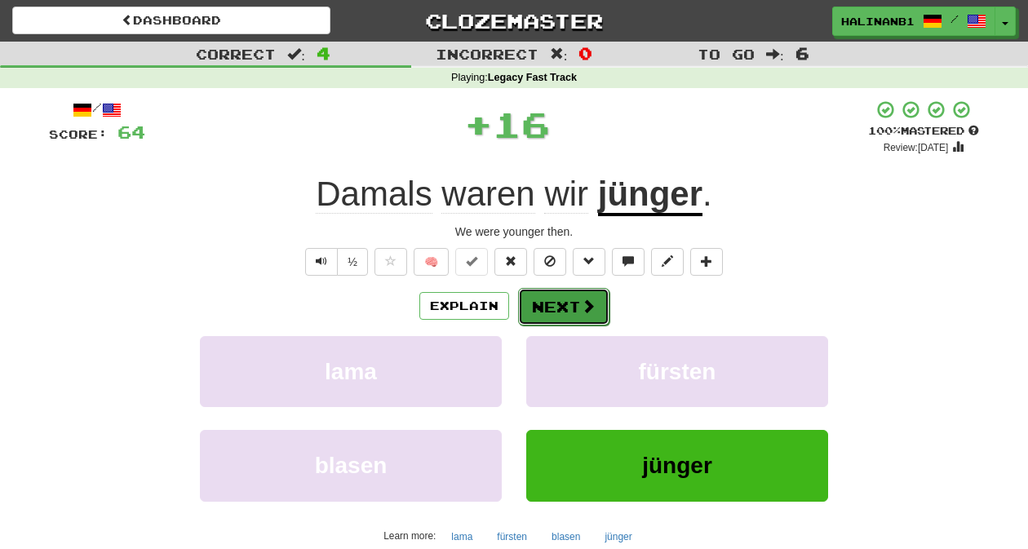
click at [562, 307] on button "Next" at bounding box center [563, 307] width 91 height 38
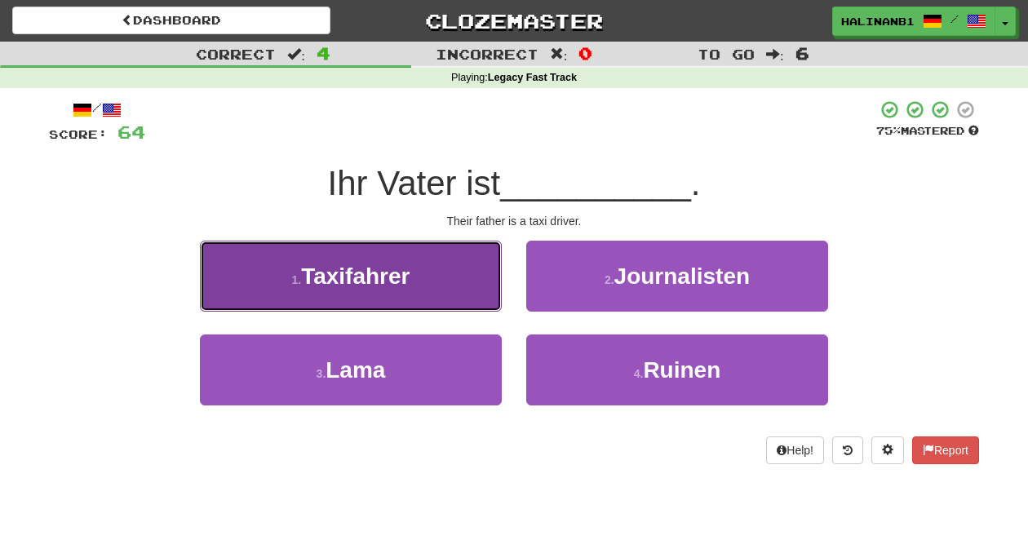
click at [429, 294] on button "1 . Taxifahrer" at bounding box center [351, 276] width 302 height 71
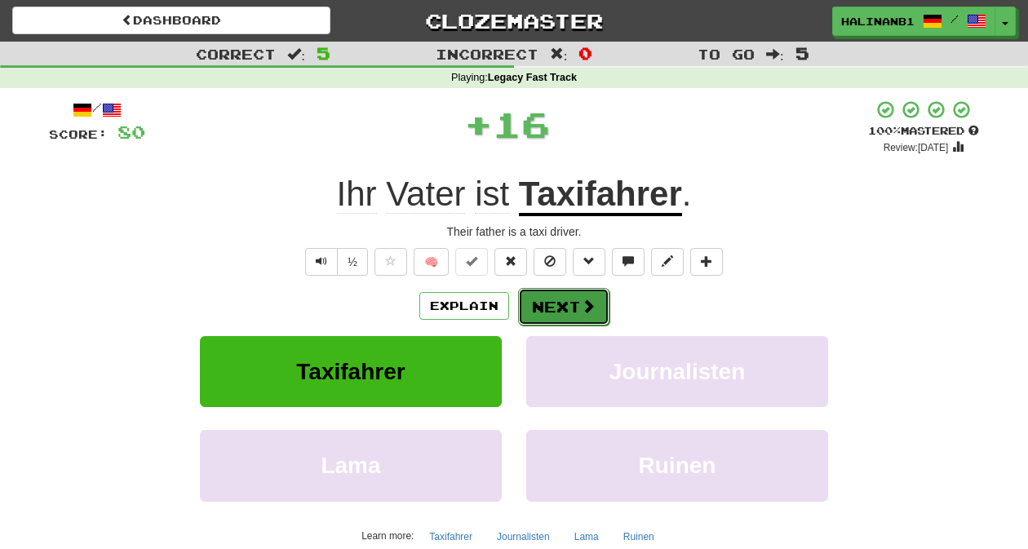
click at [593, 302] on span at bounding box center [588, 306] width 15 height 15
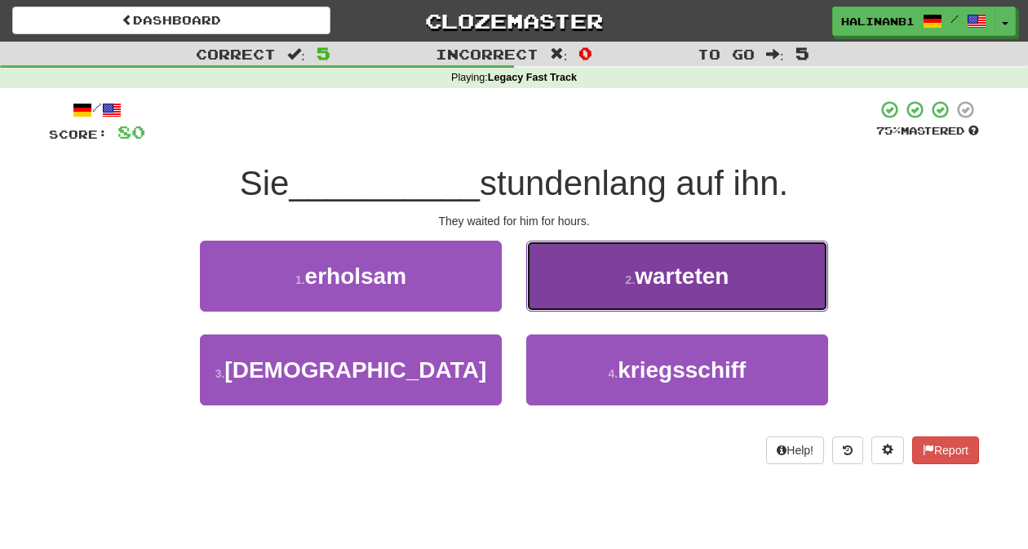
click at [584, 296] on button "2 . warteten" at bounding box center [677, 276] width 302 height 71
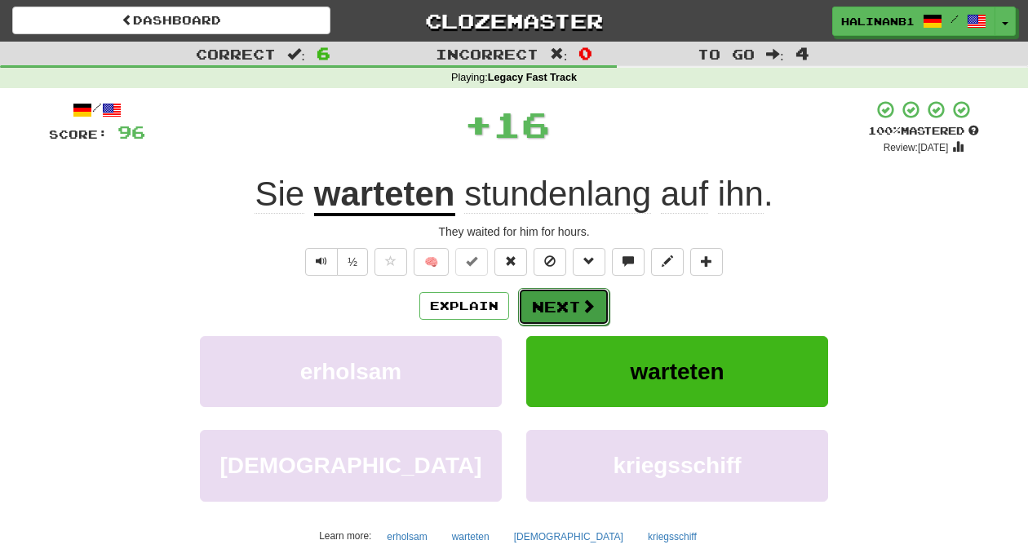
click at [576, 304] on button "Next" at bounding box center [563, 307] width 91 height 38
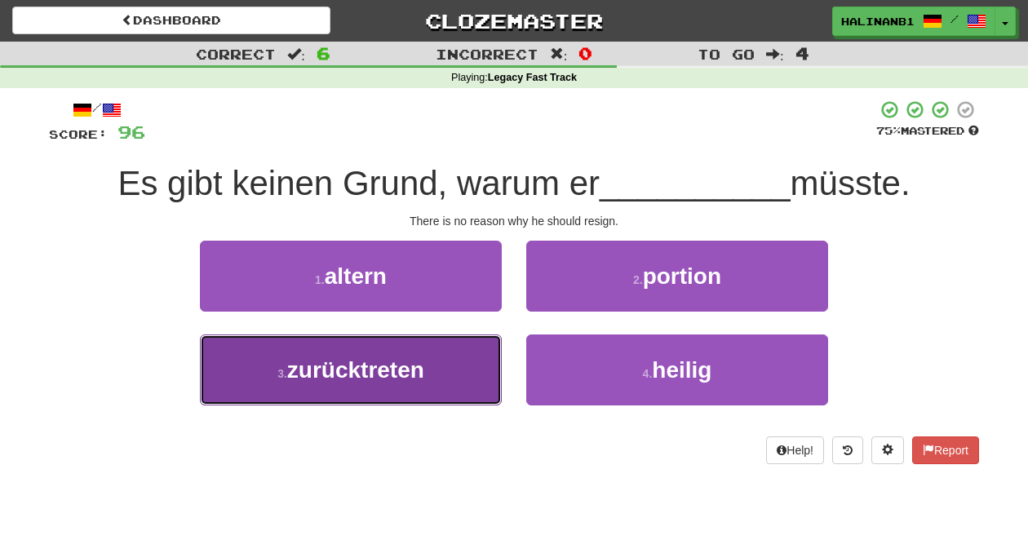
click at [460, 361] on button "3 . zurücktreten" at bounding box center [351, 370] width 302 height 71
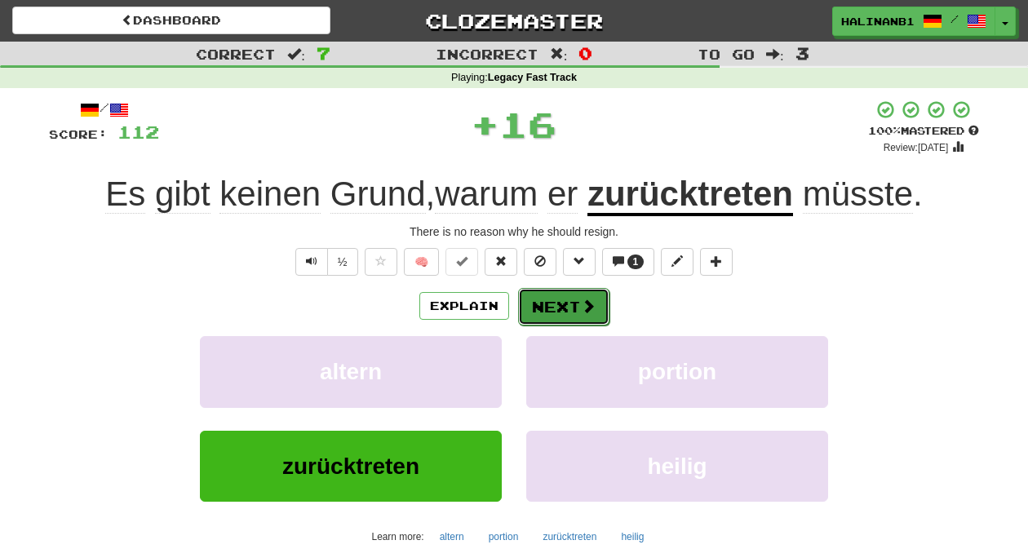
click at [598, 306] on button "Next" at bounding box center [563, 307] width 91 height 38
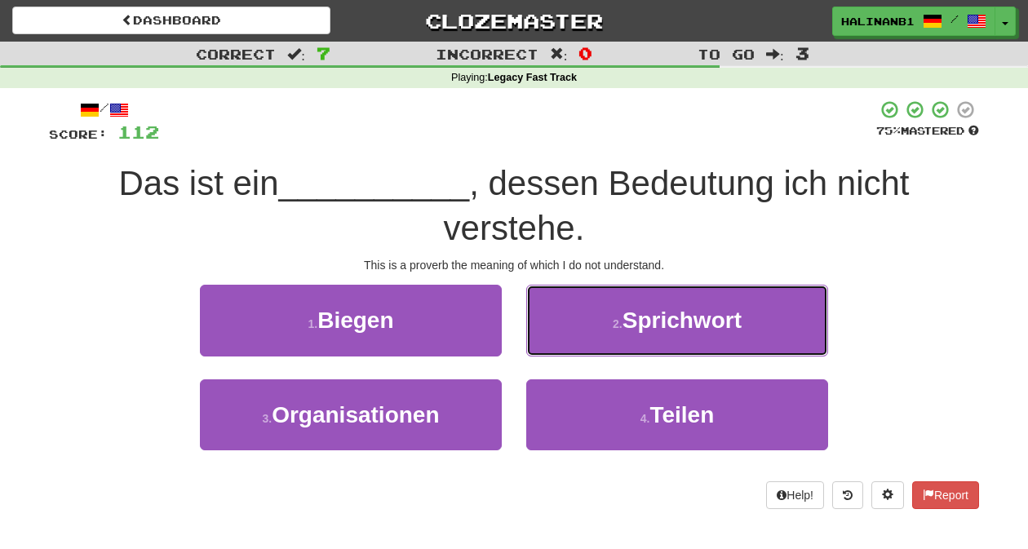
drag, startPoint x: 582, startPoint y: 309, endPoint x: 572, endPoint y: 322, distance: 17.0
click at [582, 310] on button "2 . Sprichwort" at bounding box center [677, 320] width 302 height 71
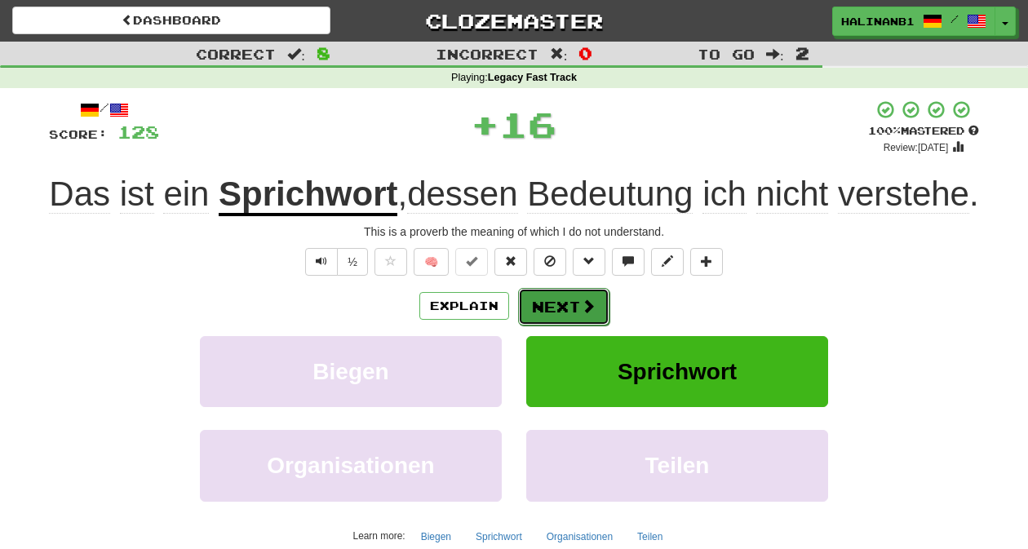
click at [558, 326] on button "Next" at bounding box center [563, 307] width 91 height 38
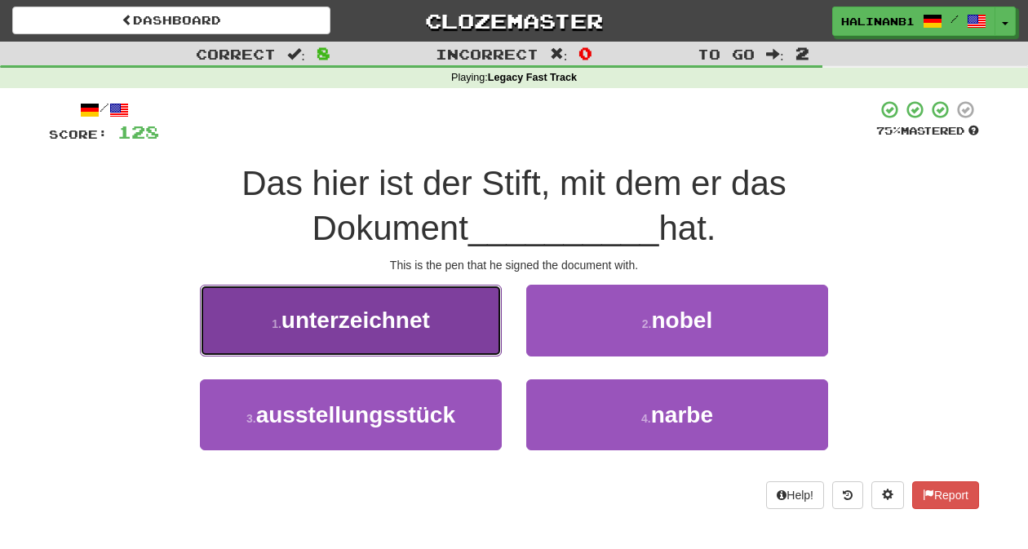
click at [464, 329] on button "1 . unterzeichnet" at bounding box center [351, 320] width 302 height 71
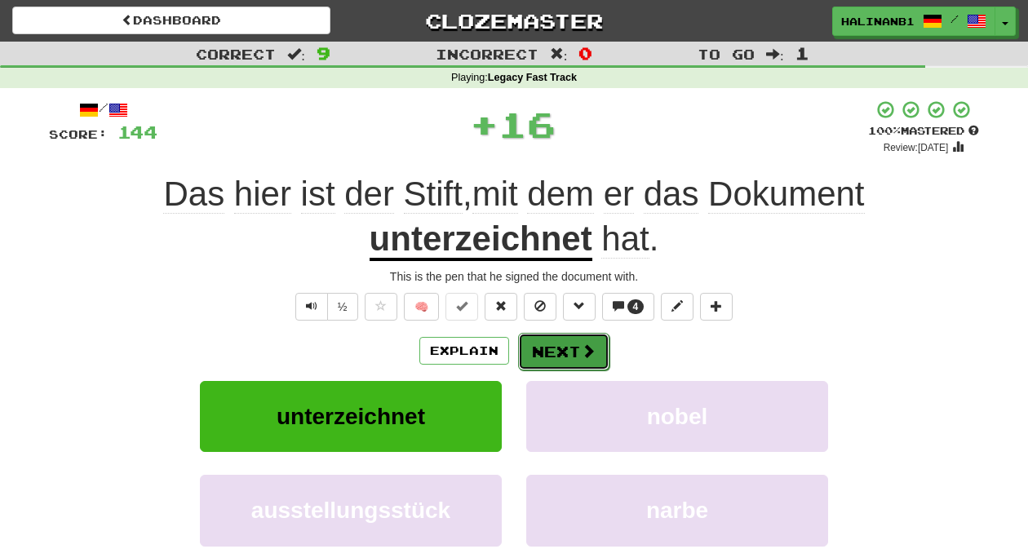
click at [566, 345] on button "Next" at bounding box center [563, 352] width 91 height 38
